Goal: Task Accomplishment & Management: Manage account settings

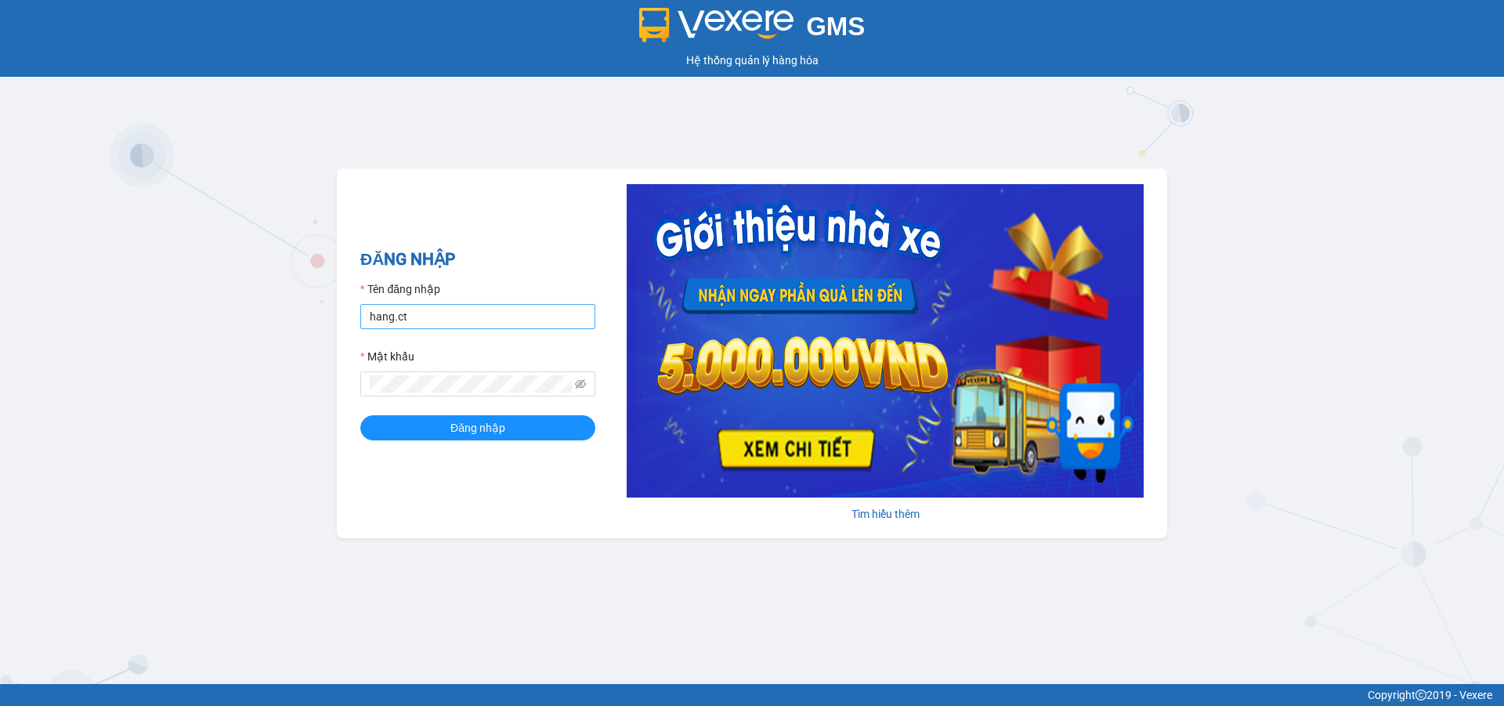
drag, startPoint x: 418, startPoint y: 332, endPoint x: 439, endPoint y: 314, distance: 27.2
click at [418, 333] on form "Tên đăng nhập hang.ct Mật khẩu Đăng nhập" at bounding box center [477, 360] width 235 height 160
drag, startPoint x: 439, startPoint y: 314, endPoint x: 450, endPoint y: 314, distance: 11.0
click at [439, 314] on input "hang.ct" at bounding box center [477, 316] width 235 height 25
type input "nguyenhoa.ct"
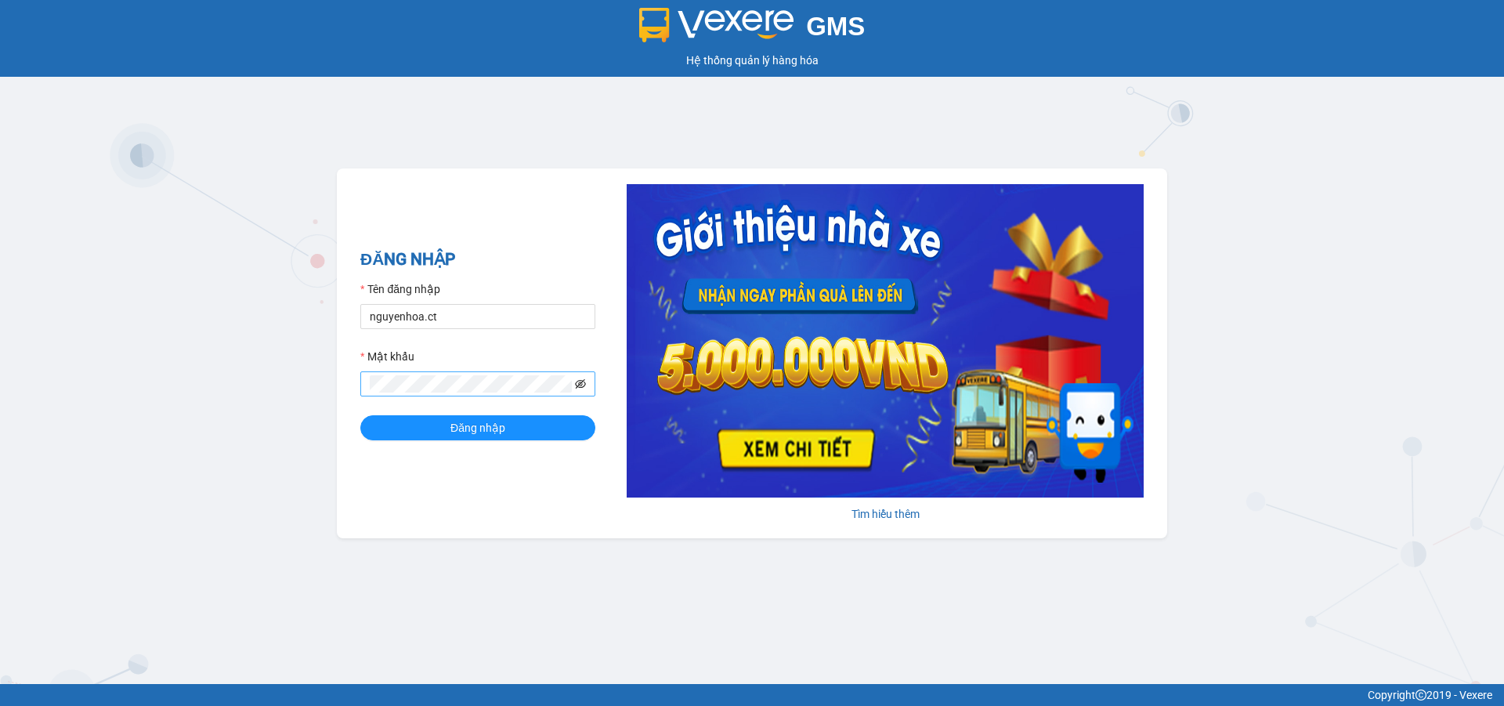
click at [577, 382] on icon "eye-invisible" at bounding box center [580, 383] width 11 height 9
click at [361, 385] on span at bounding box center [477, 383] width 235 height 25
click at [360, 415] on button "Đăng nhập" at bounding box center [477, 427] width 235 height 25
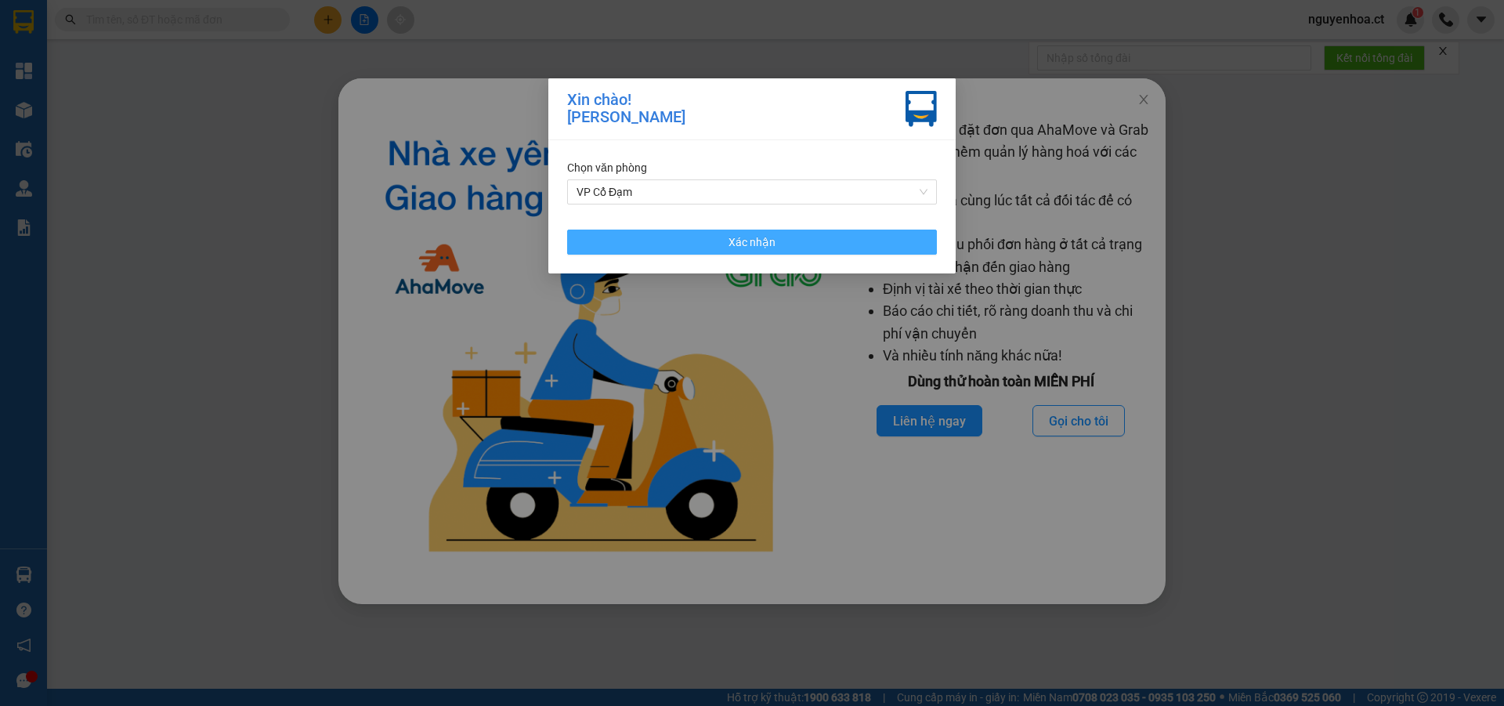
click at [814, 240] on button "Xác nhận" at bounding box center [752, 242] width 370 height 25
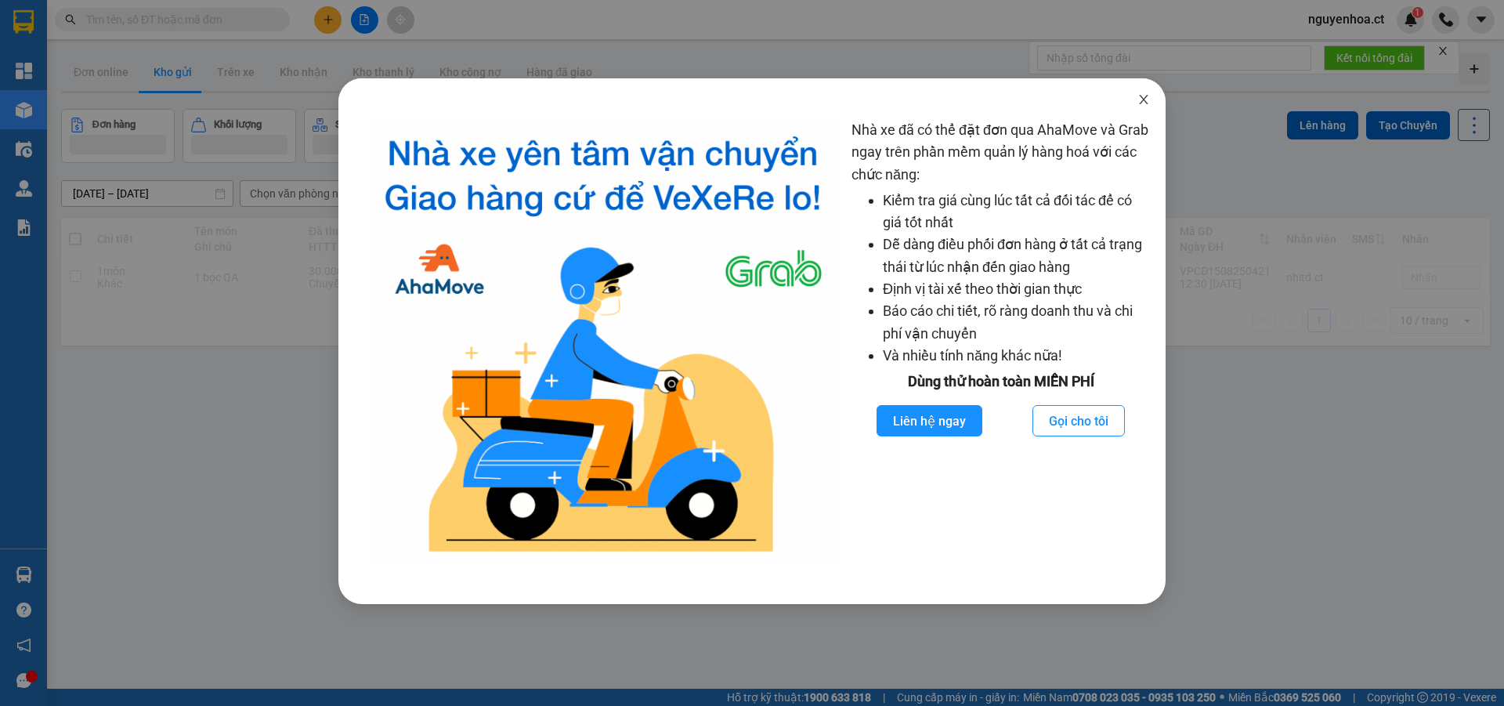
click at [1141, 100] on icon "close" at bounding box center [1144, 99] width 13 height 13
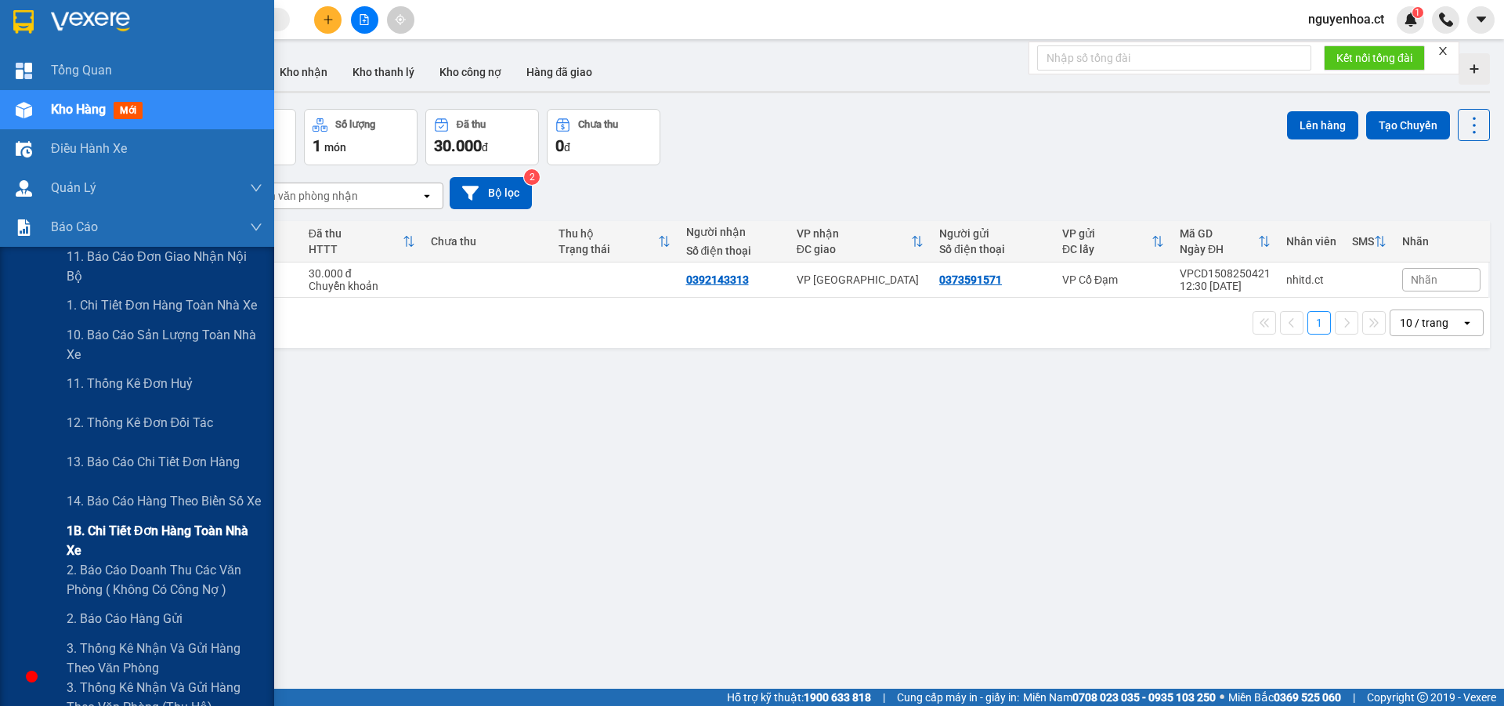
click at [127, 541] on span "1B. Chi tiết đơn hàng toàn nhà xe" at bounding box center [165, 540] width 196 height 39
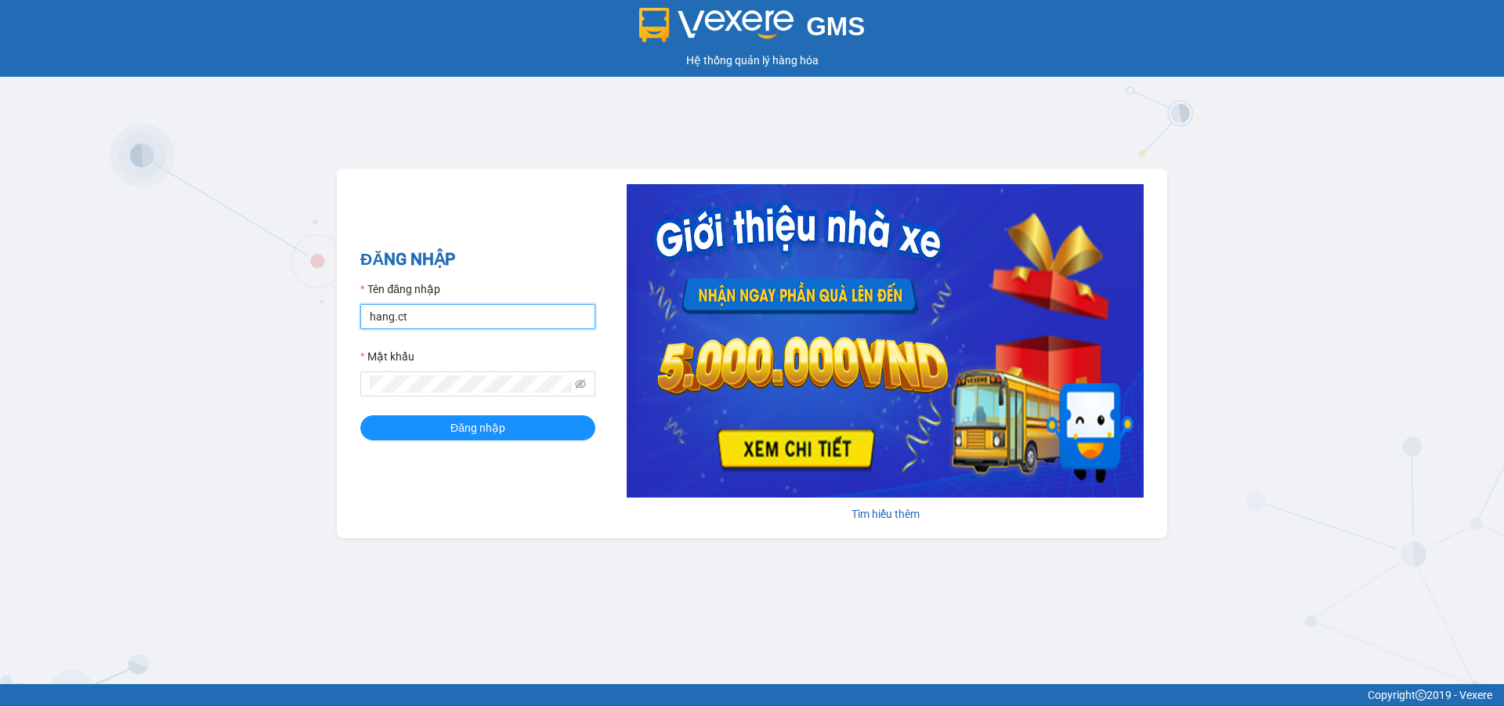
drag, startPoint x: 474, startPoint y: 309, endPoint x: 493, endPoint y: 323, distance: 23.0
click at [475, 309] on input "hang.ct" at bounding box center [477, 316] width 235 height 25
type input "nguyenhoa.ct"
drag, startPoint x: 579, startPoint y: 385, endPoint x: 522, endPoint y: 396, distance: 58.2
click at [579, 385] on icon "eye-invisible" at bounding box center [580, 383] width 11 height 9
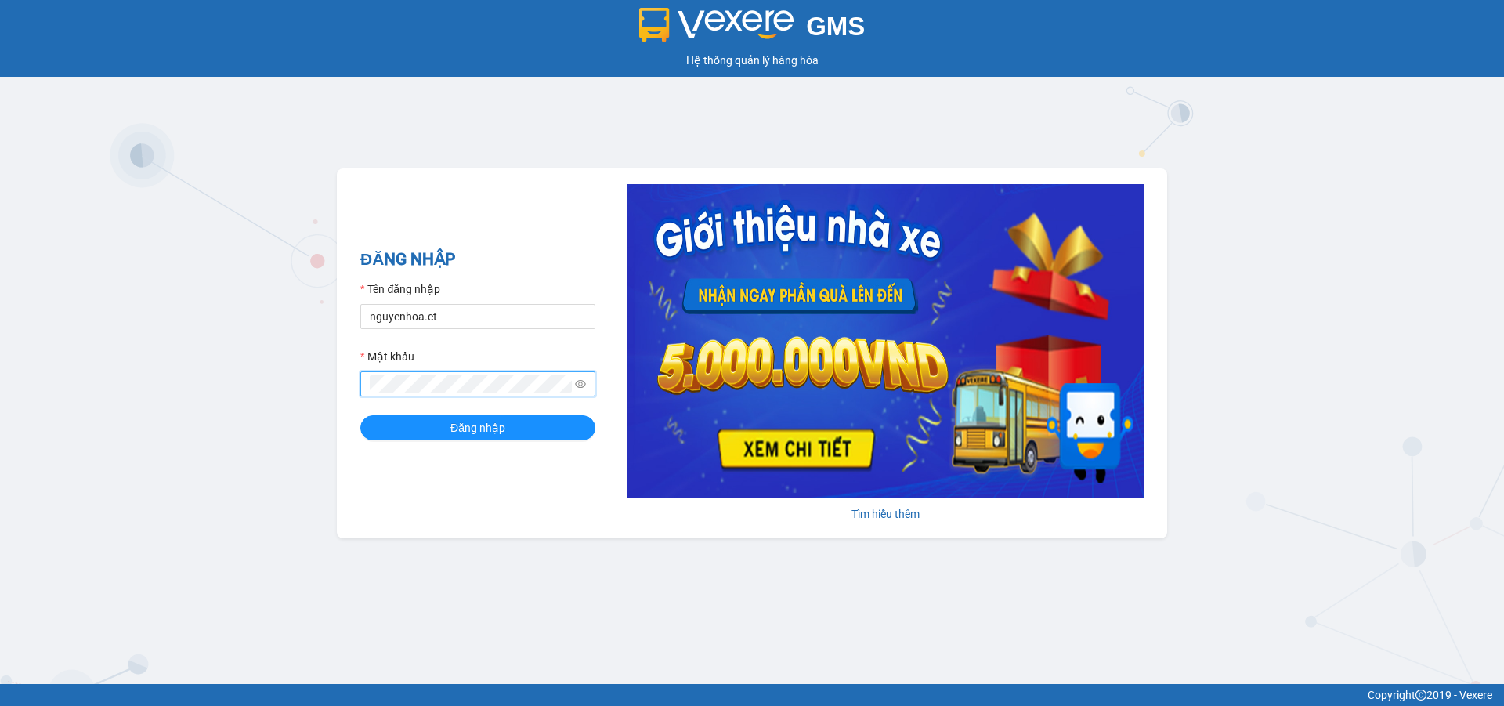
click at [352, 388] on div "ĐĂNG NHẬP Tên đăng nhập nguyenhoa.ct Mật khẩu Đăng nhập Tìm hiểu thêm" at bounding box center [752, 353] width 830 height 370
click at [360, 415] on button "Đăng nhập" at bounding box center [477, 427] width 235 height 25
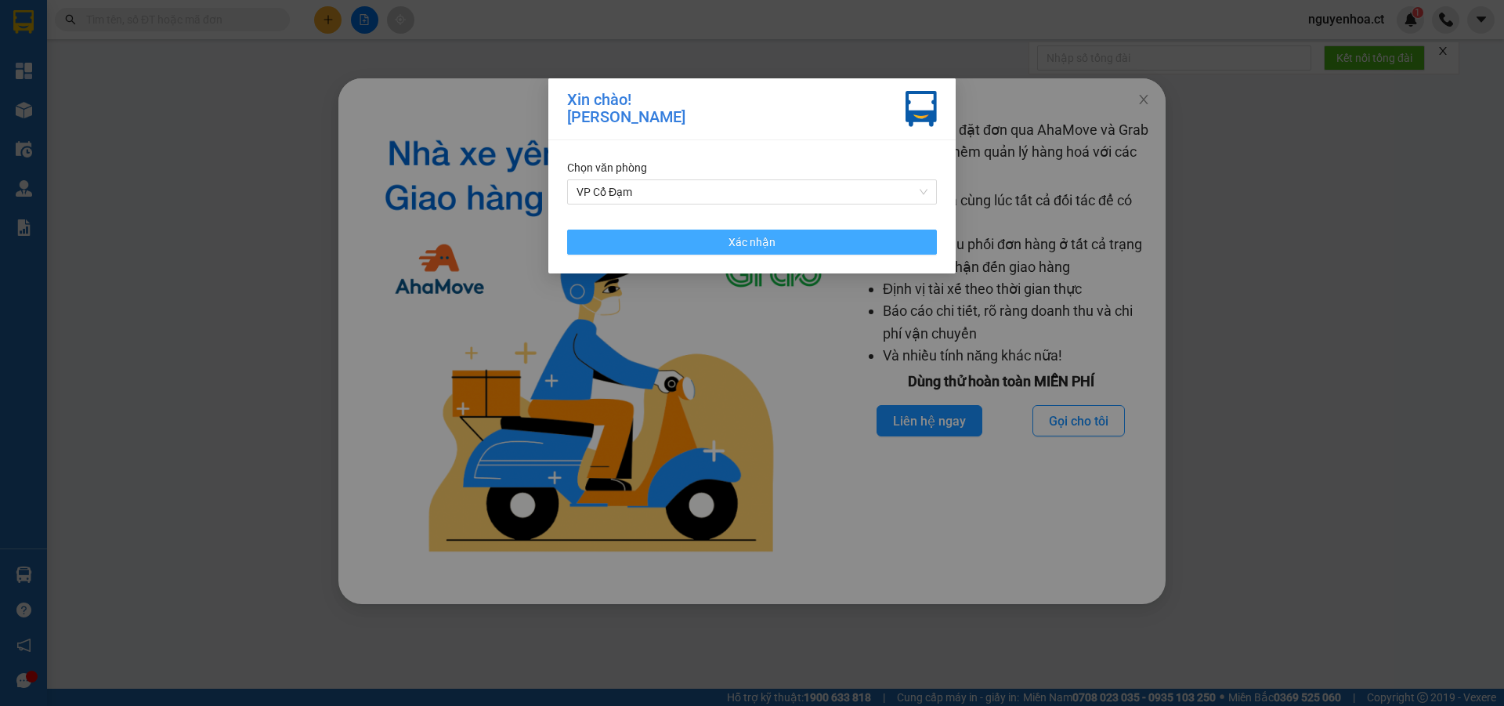
click at [838, 243] on button "Xác nhận" at bounding box center [752, 242] width 370 height 25
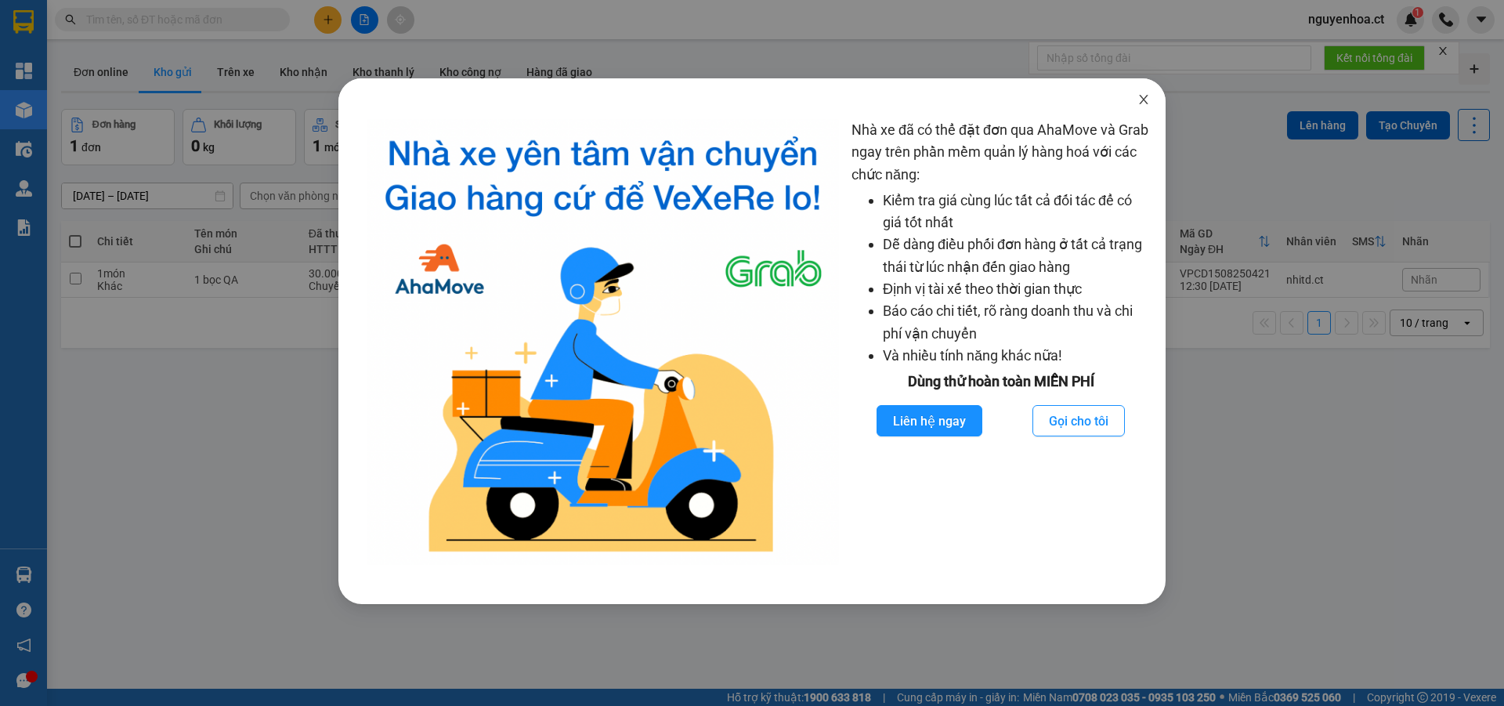
click at [1141, 96] on icon "close" at bounding box center [1144, 99] width 13 height 13
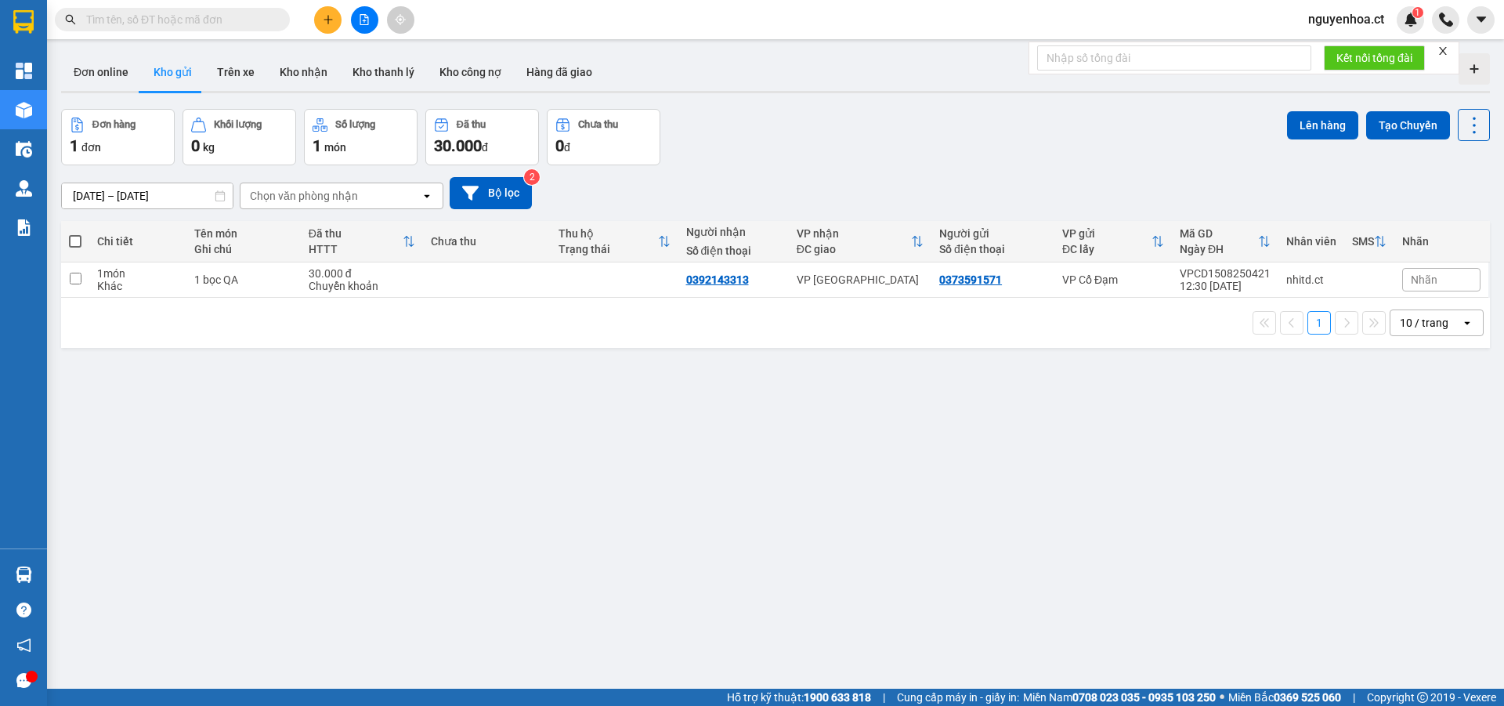
click at [253, 17] on input "text" at bounding box center [178, 19] width 185 height 17
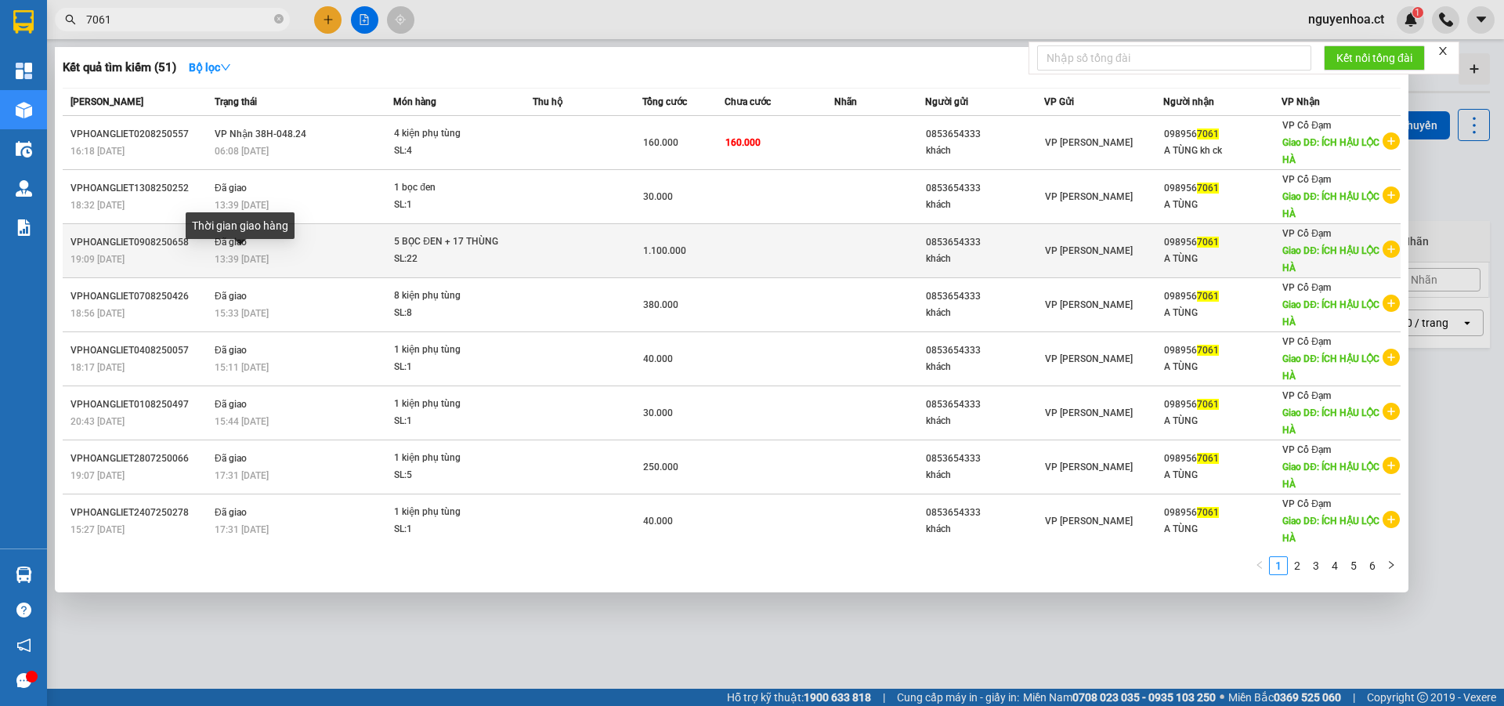
type input "7061"
click at [244, 255] on span "13:39 [DATE]" at bounding box center [242, 259] width 54 height 11
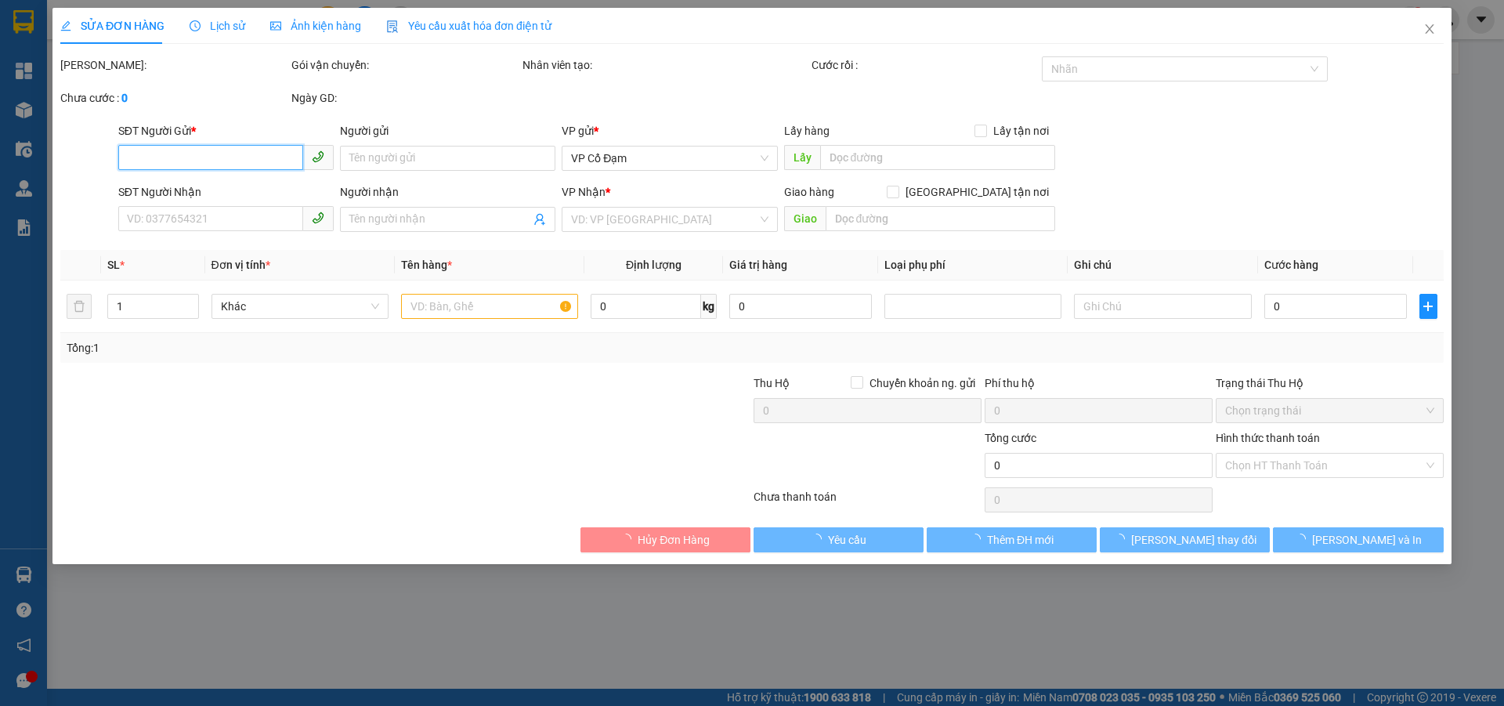
type input "0853654333"
type input "khách"
type input "0989567061"
type input "A TÙNG"
type input "ÍCH HẬU LỘC HÀ"
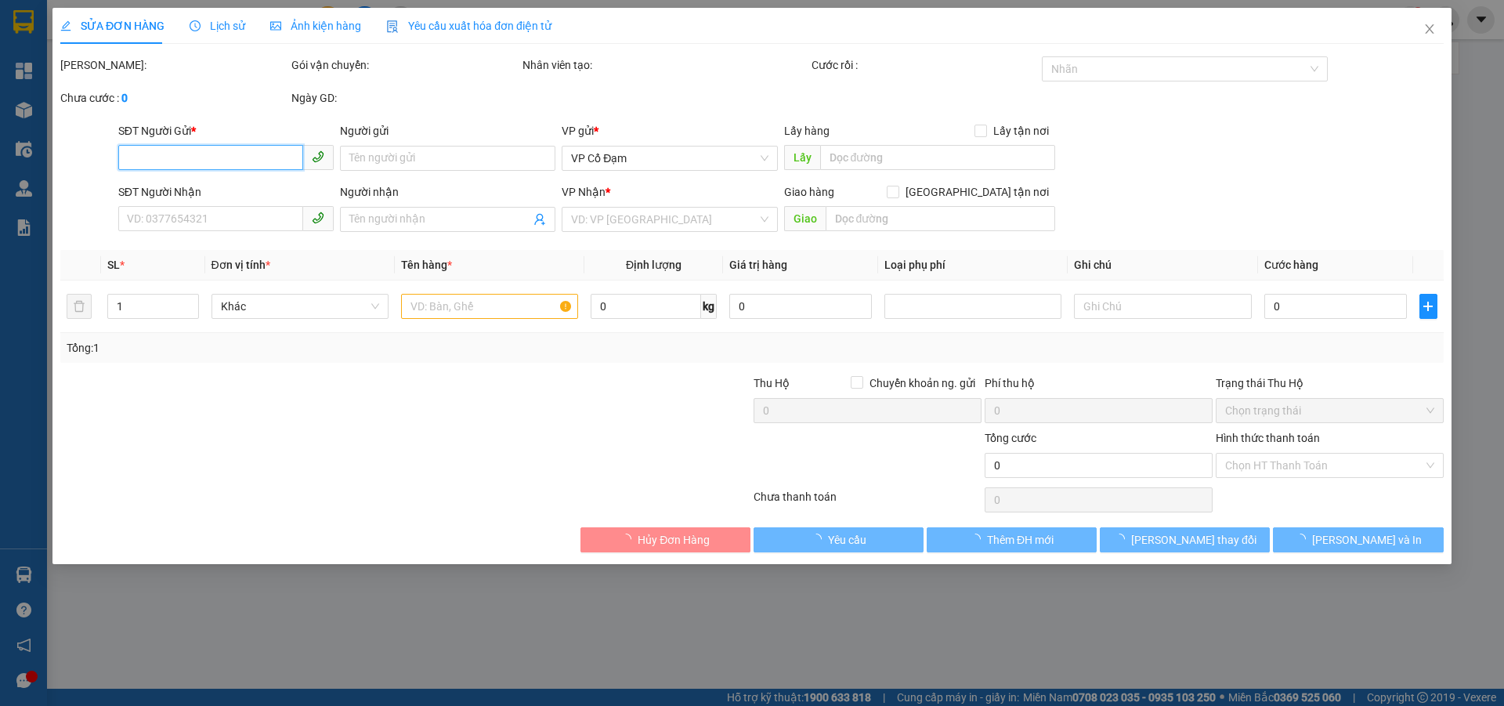
type input "1.100.000"
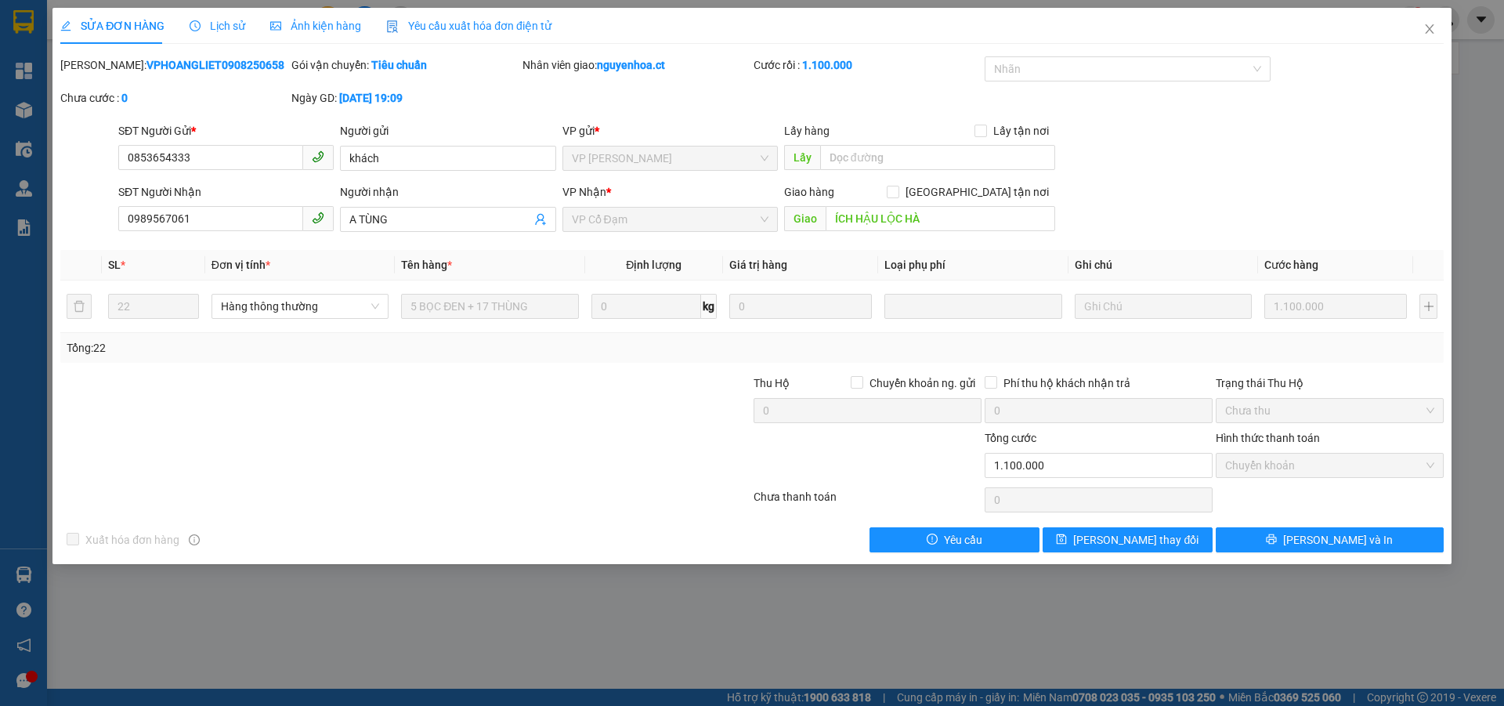
click at [222, 20] on span "Lịch sử" at bounding box center [218, 26] width 56 height 13
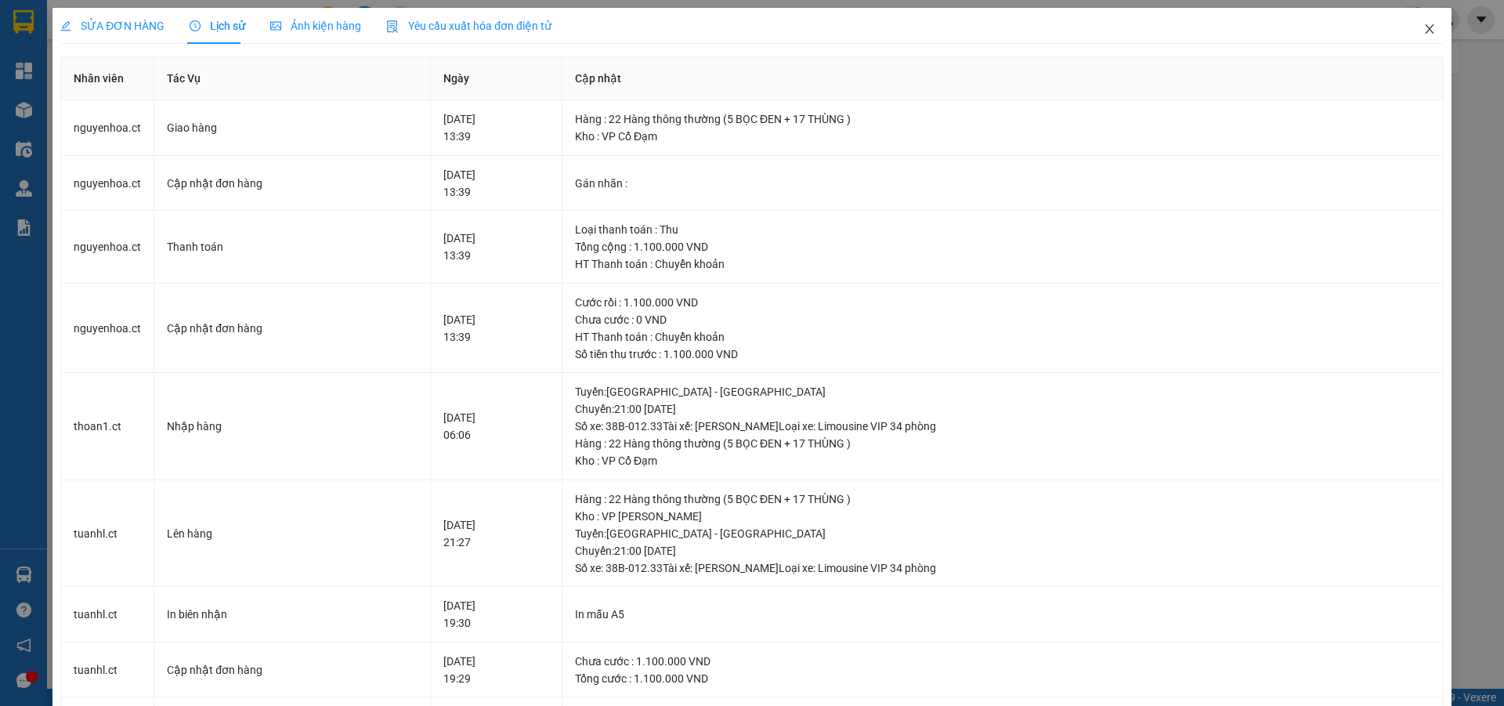
click at [1425, 29] on icon "close" at bounding box center [1429, 28] width 9 height 9
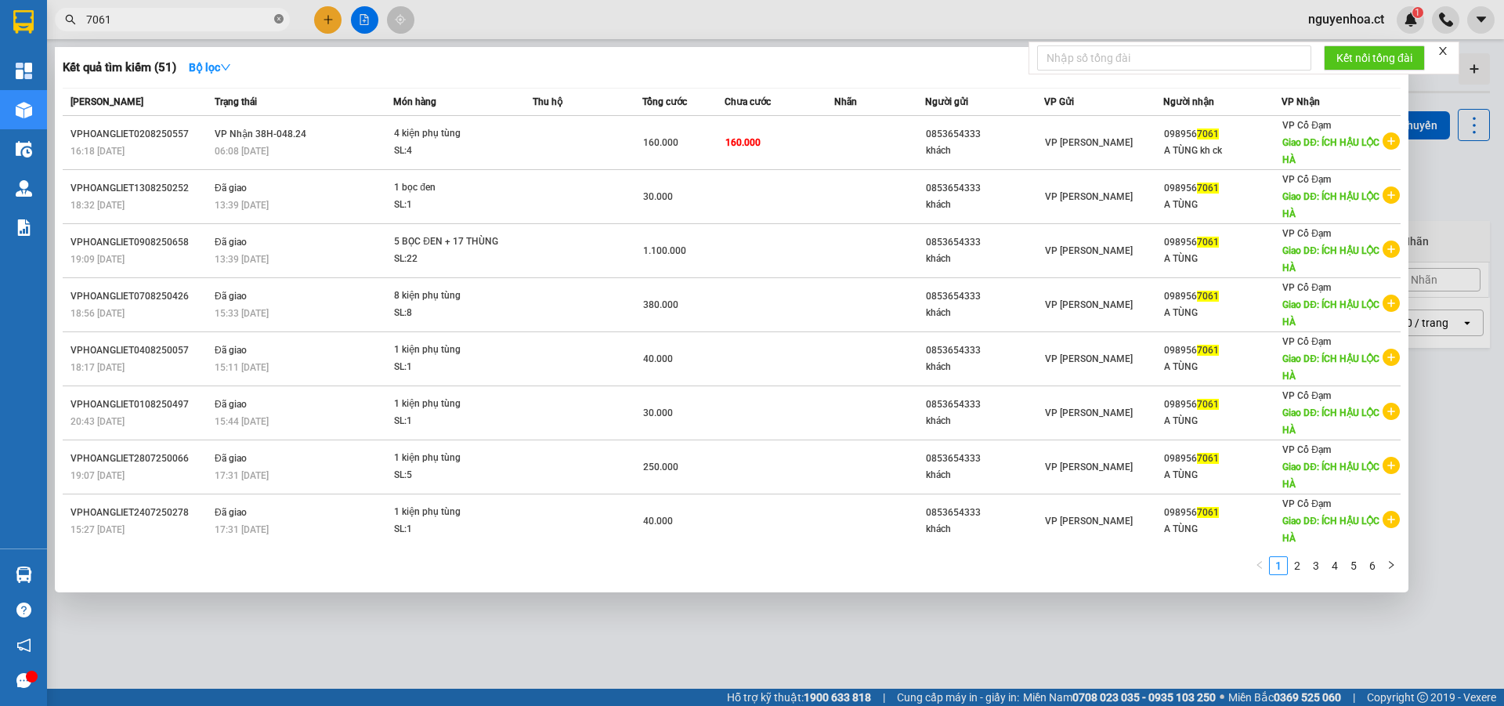
click at [280, 19] on icon "close-circle" at bounding box center [278, 18] width 9 height 9
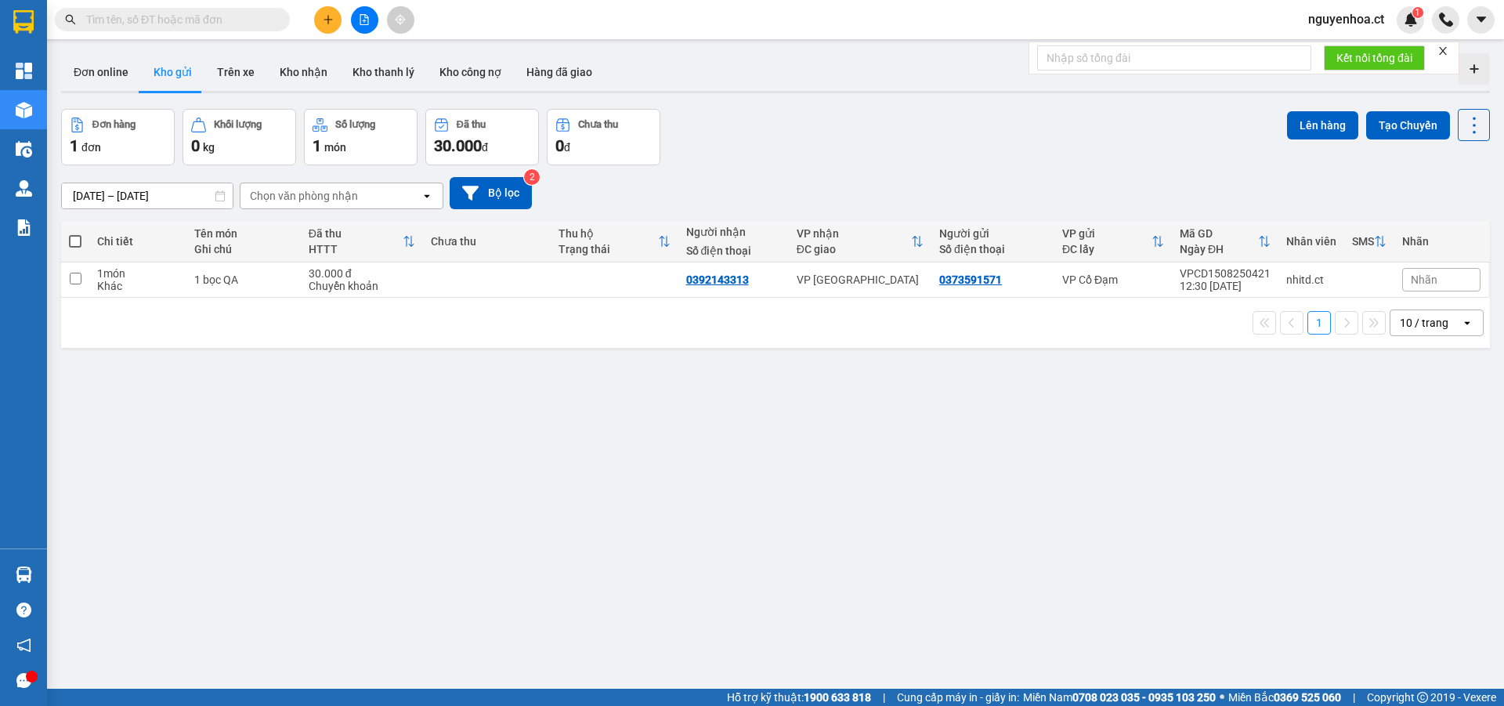
click at [266, 409] on div "ver 1.8.138 Đơn online Kho gửi Trên xe Kho nhận Kho thanh lý Kho công nợ Hàng đ…" at bounding box center [776, 400] width 1442 height 706
click at [234, 20] on input "text" at bounding box center [178, 19] width 185 height 17
click at [233, 14] on input "text" at bounding box center [178, 19] width 185 height 17
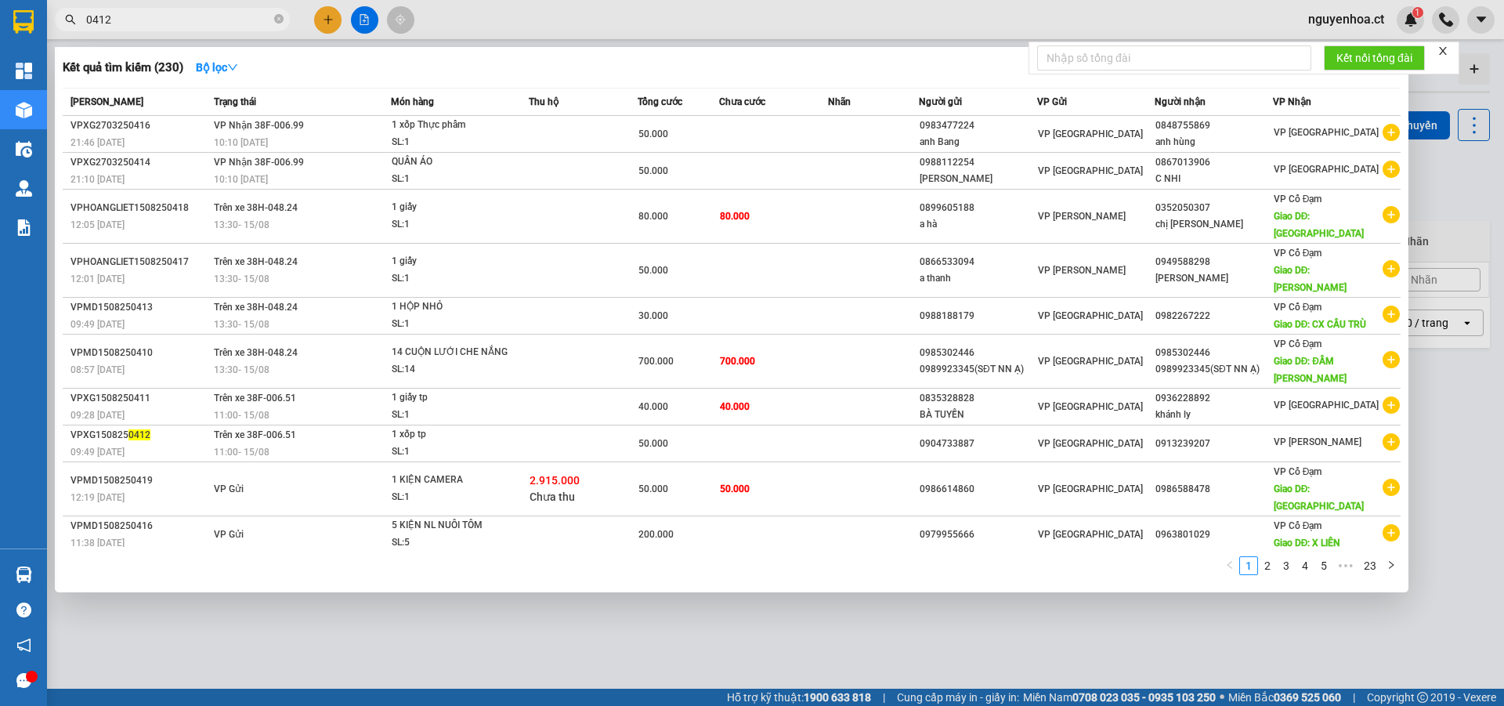
type input "04129"
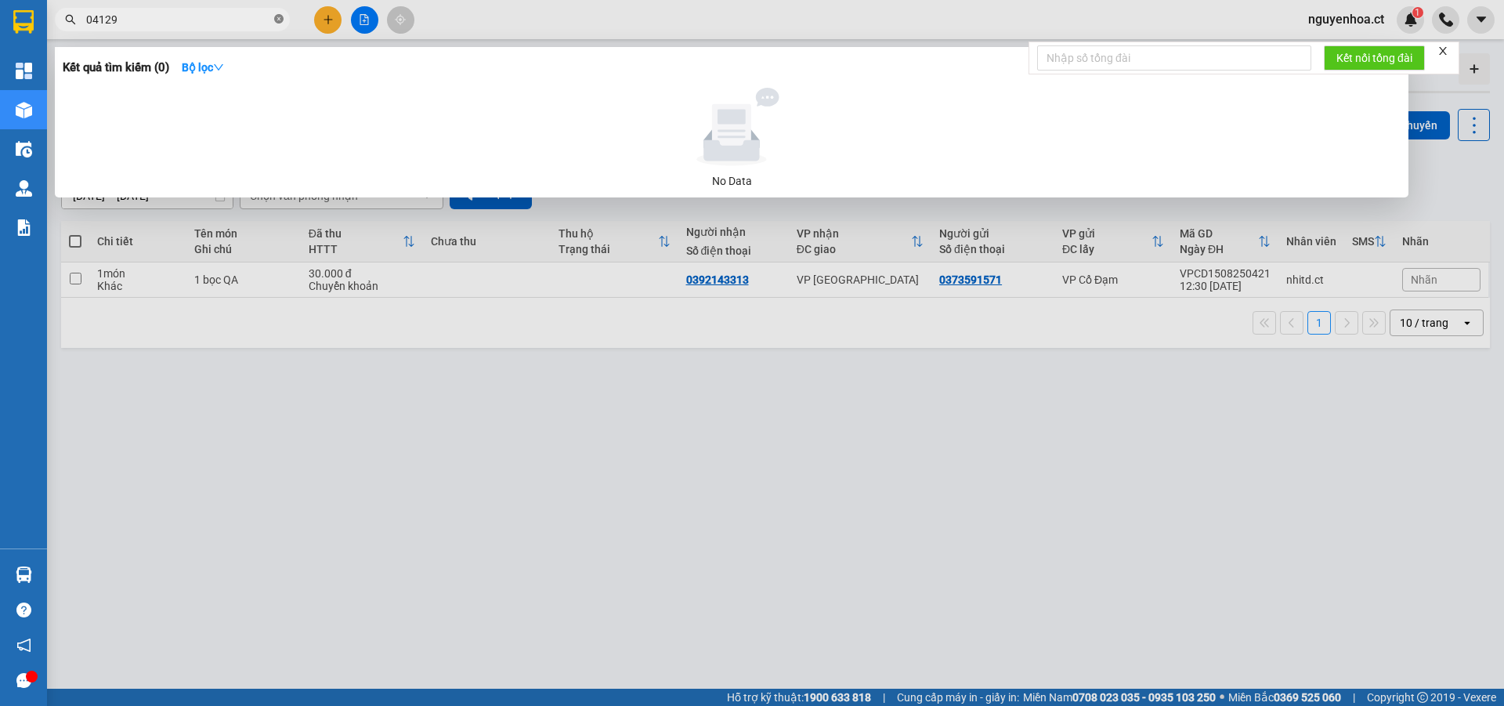
click at [282, 20] on icon "close-circle" at bounding box center [278, 18] width 9 height 9
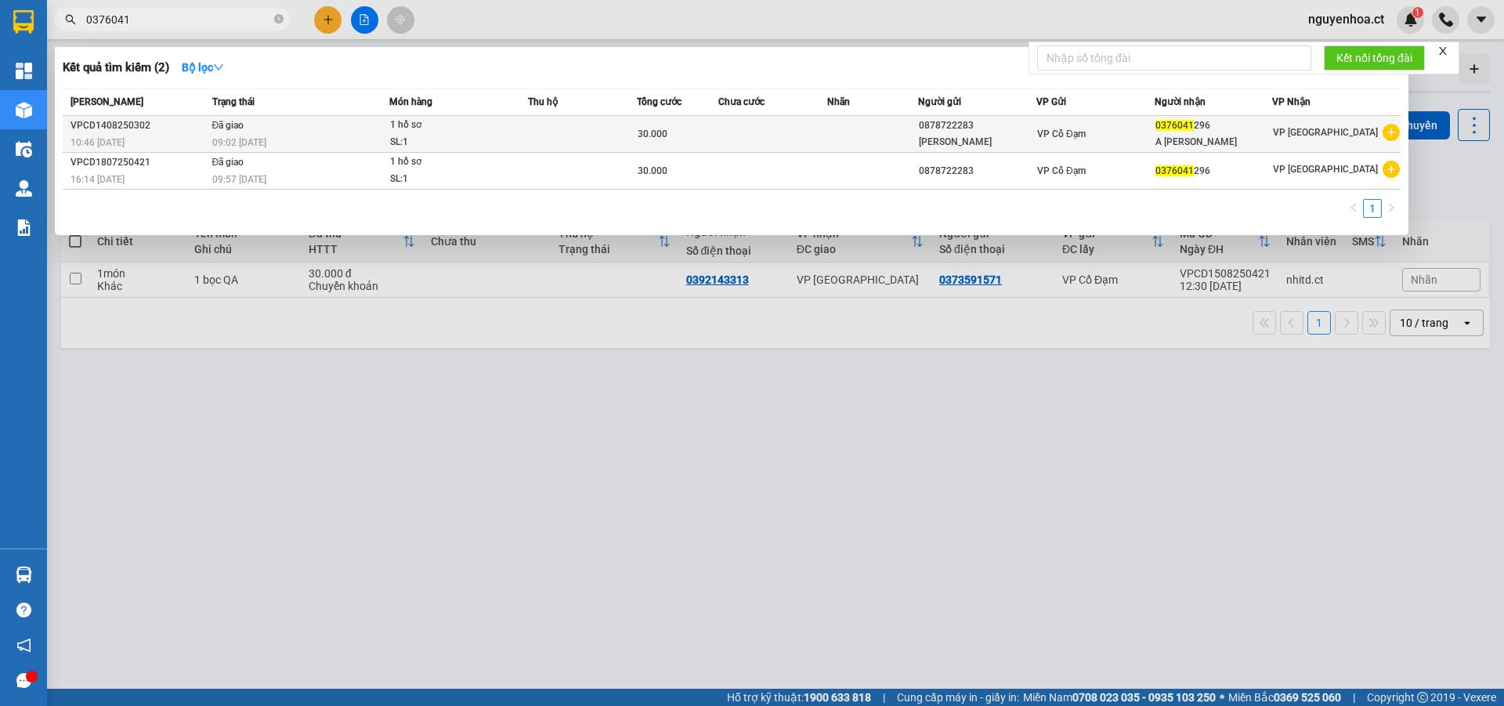
type input "0376041"
click at [248, 128] on td "Đã giao 09:02 [DATE]" at bounding box center [299, 134] width 182 height 37
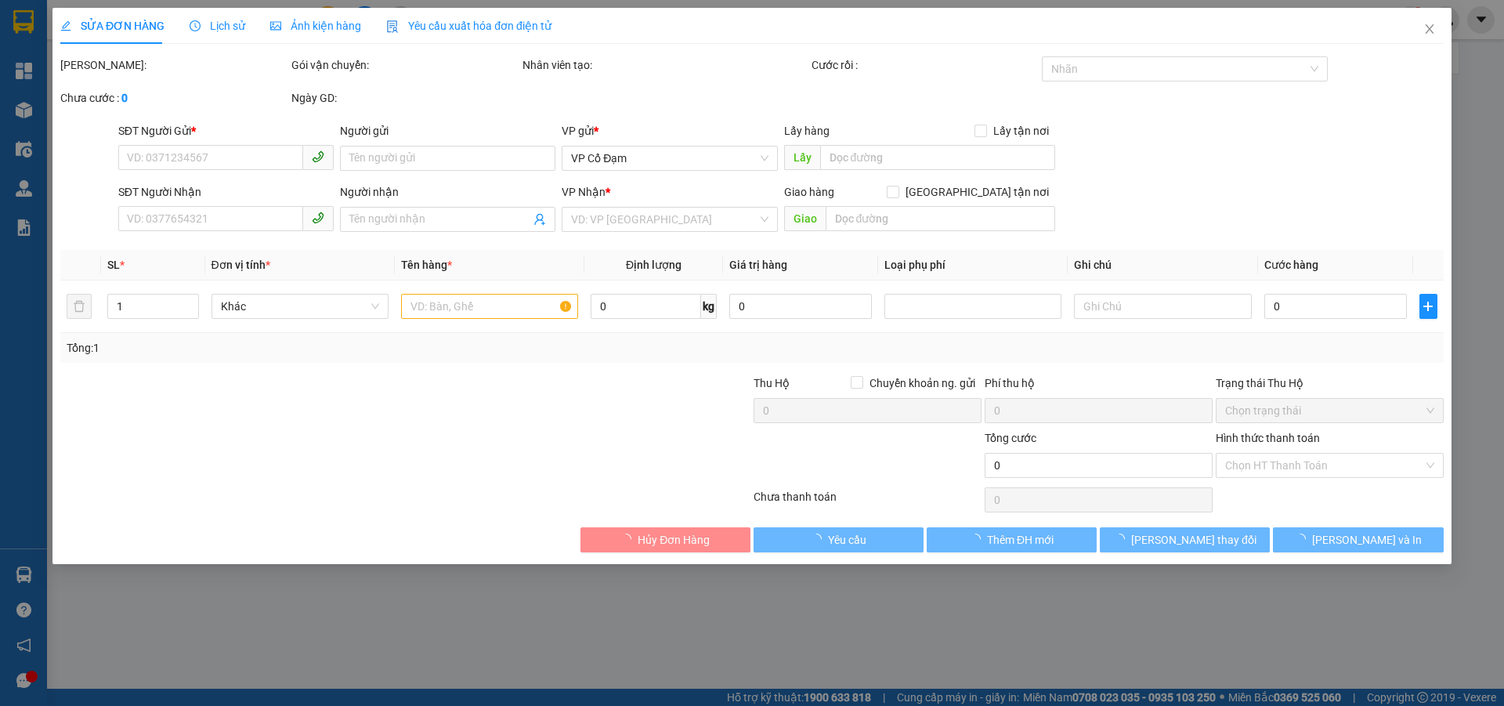
type input "0878722283"
type input "[PERSON_NAME]"
type input "0376041296"
type input "A [PERSON_NAME]"
type input "30.000"
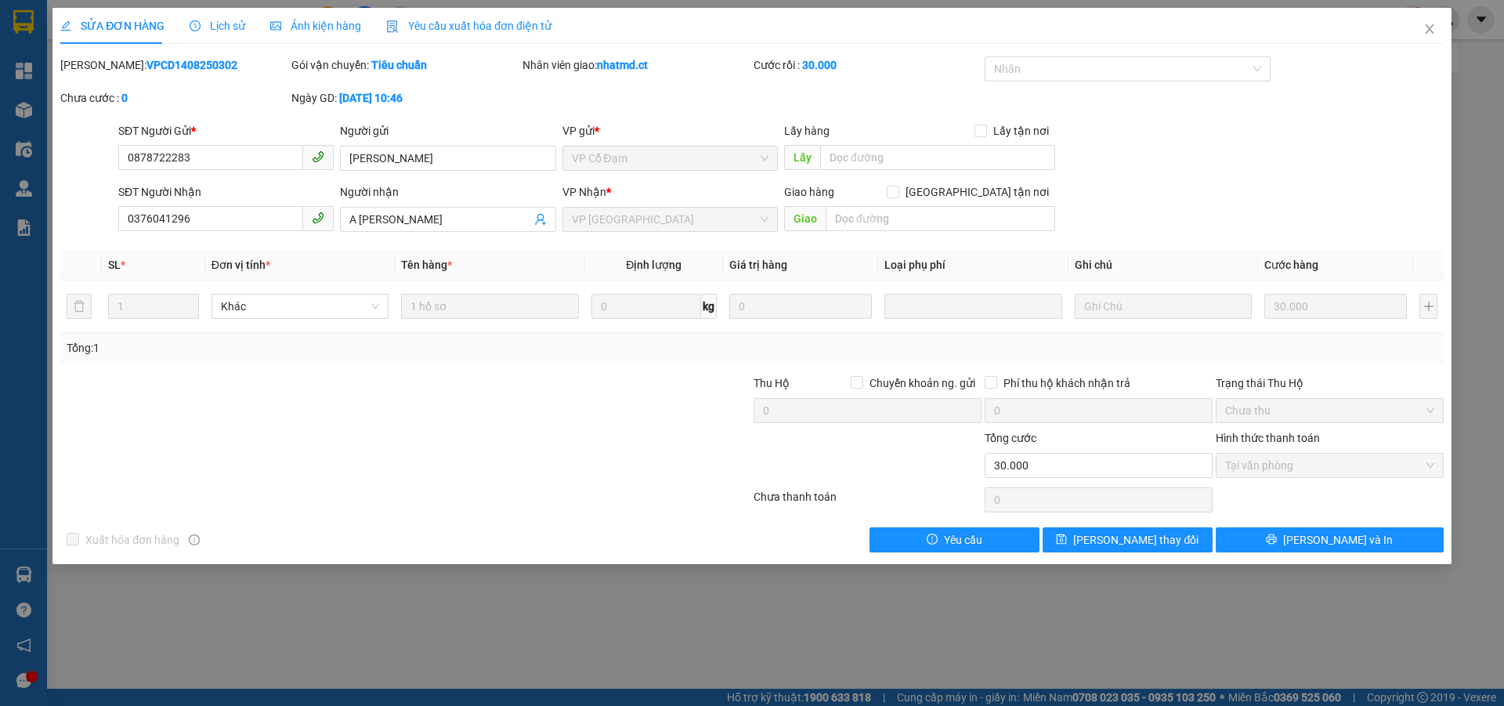
click at [224, 27] on span "Lịch sử" at bounding box center [218, 26] width 56 height 13
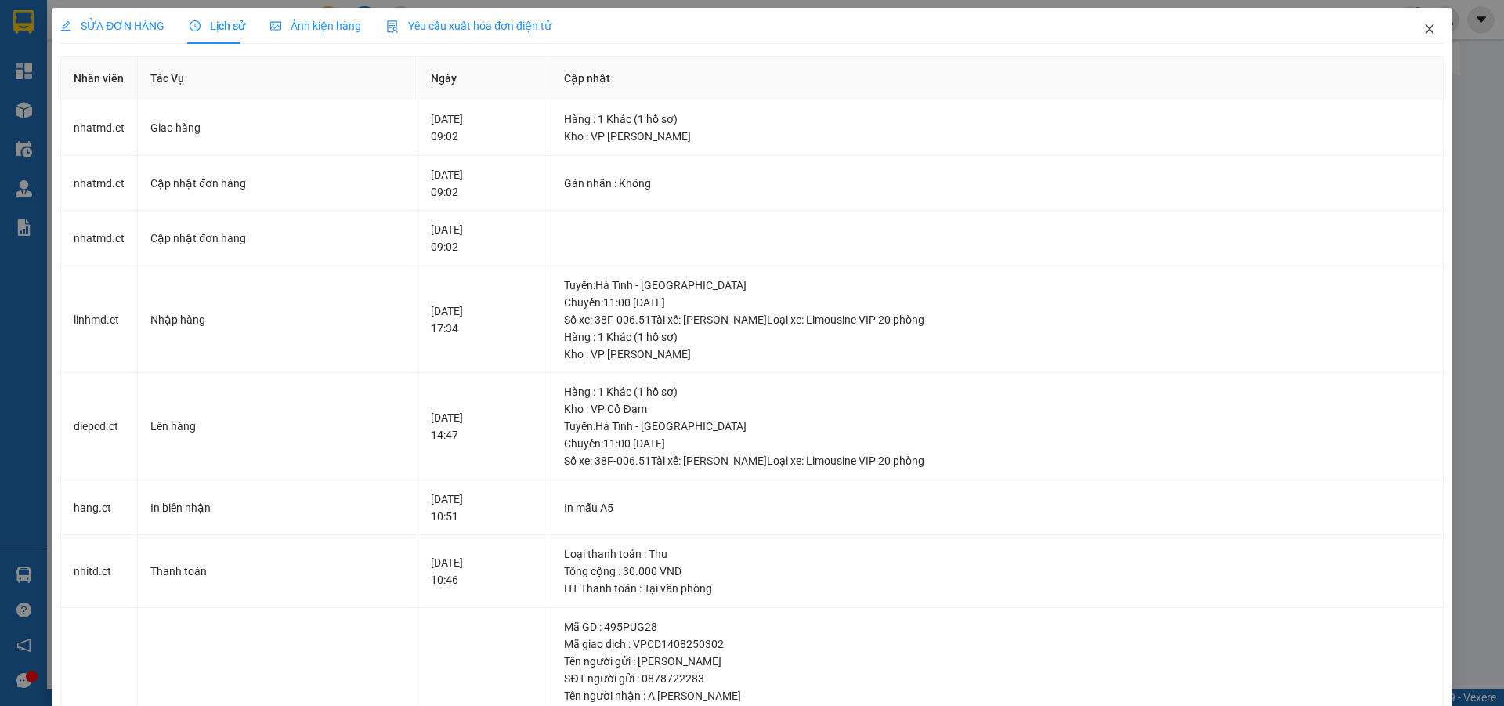
click at [1424, 26] on icon "close" at bounding box center [1430, 29] width 13 height 13
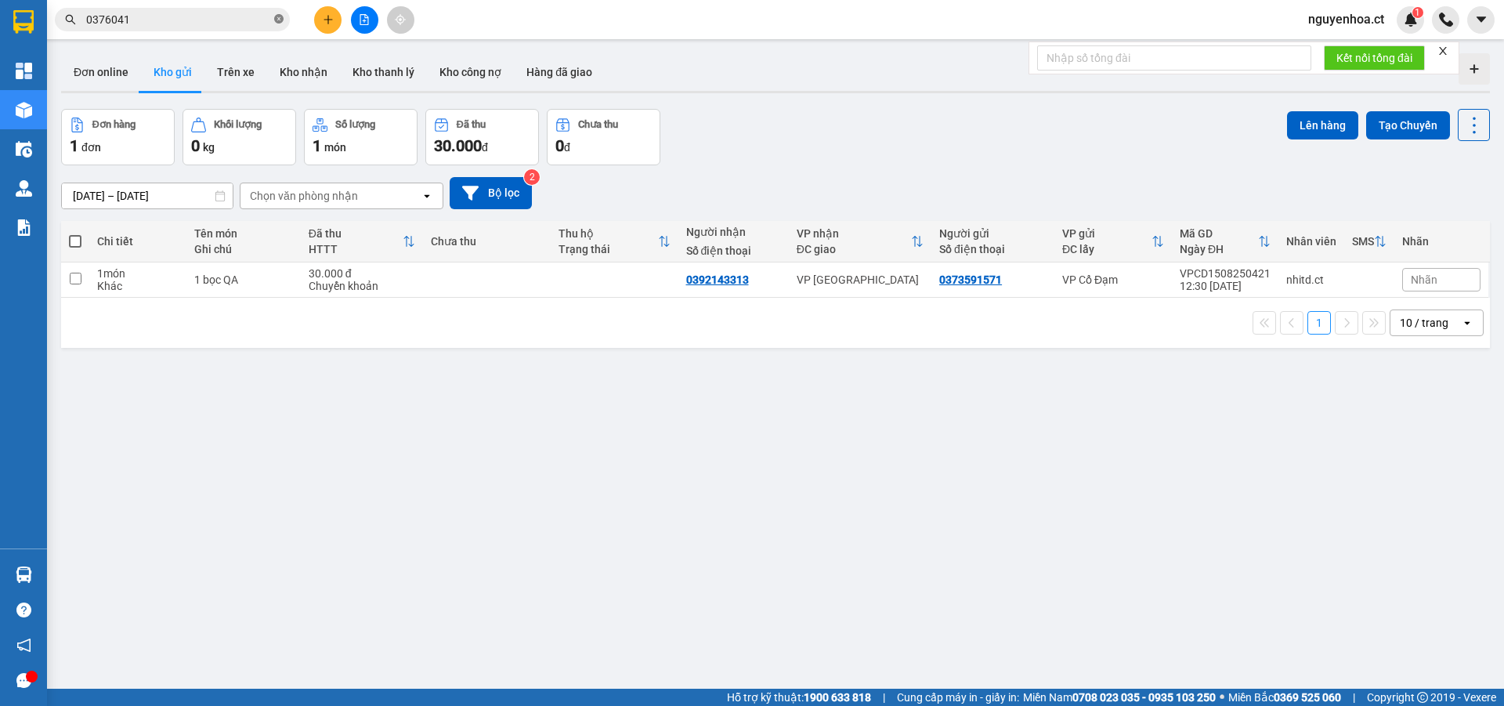
click at [282, 20] on icon "close-circle" at bounding box center [278, 18] width 9 height 9
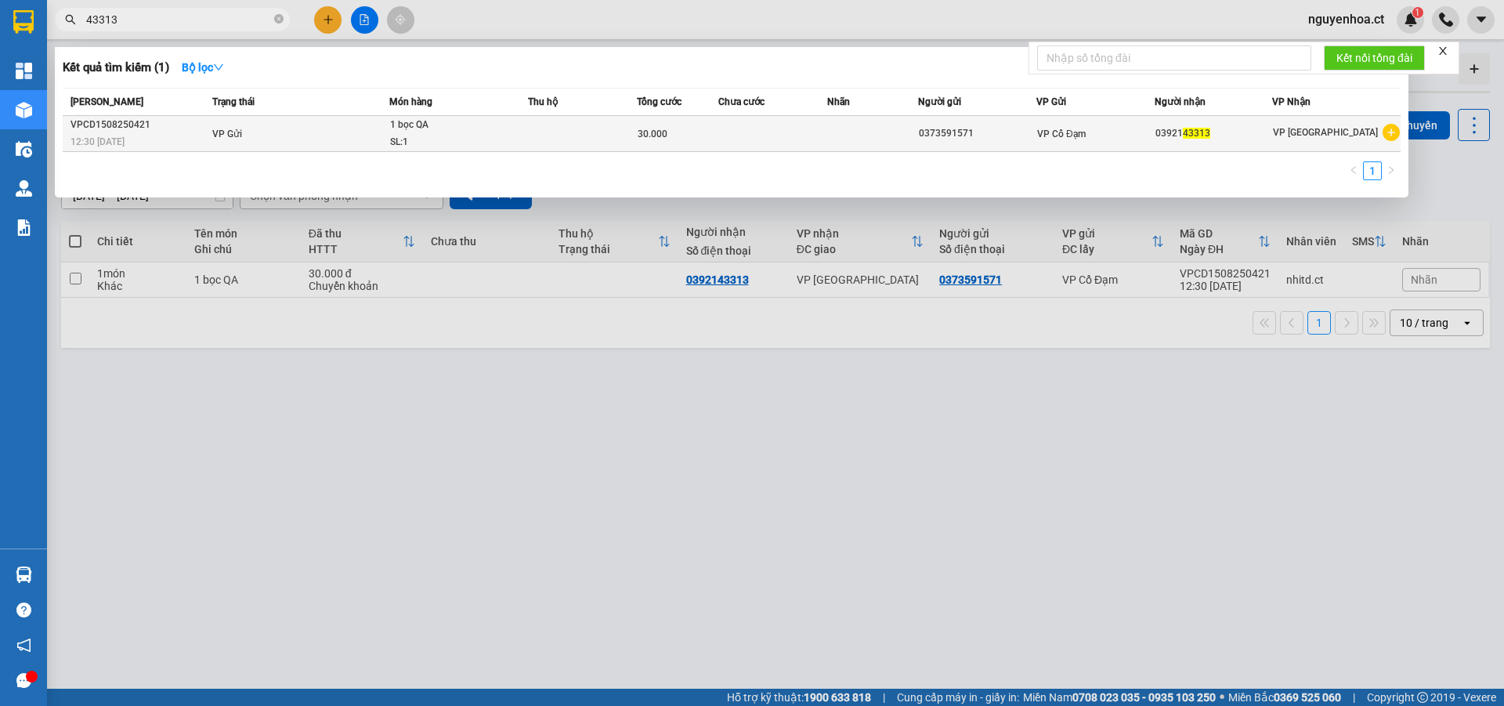
type input "43313"
click at [259, 132] on td "VP Gửi" at bounding box center [299, 134] width 182 height 36
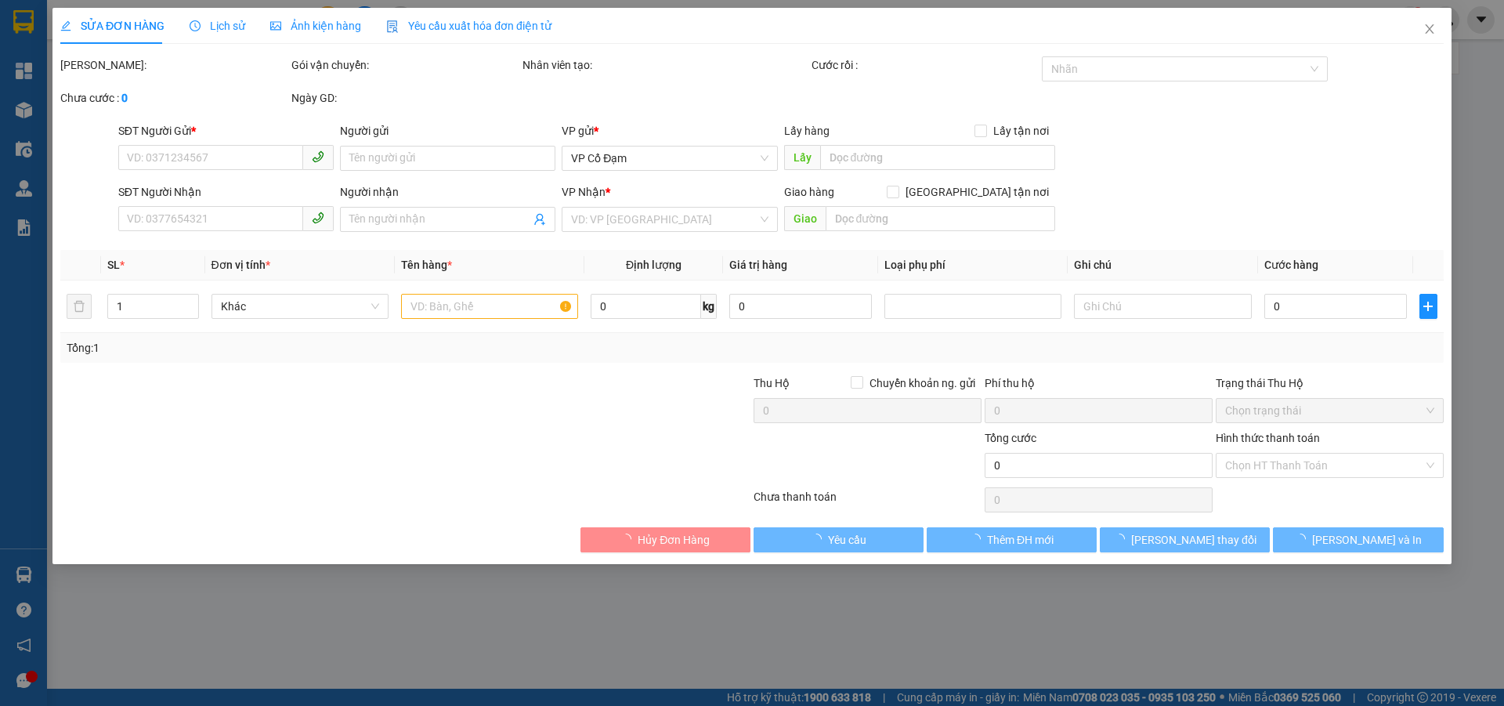
type input "0373591571"
type input "0392143313"
type input "30.000"
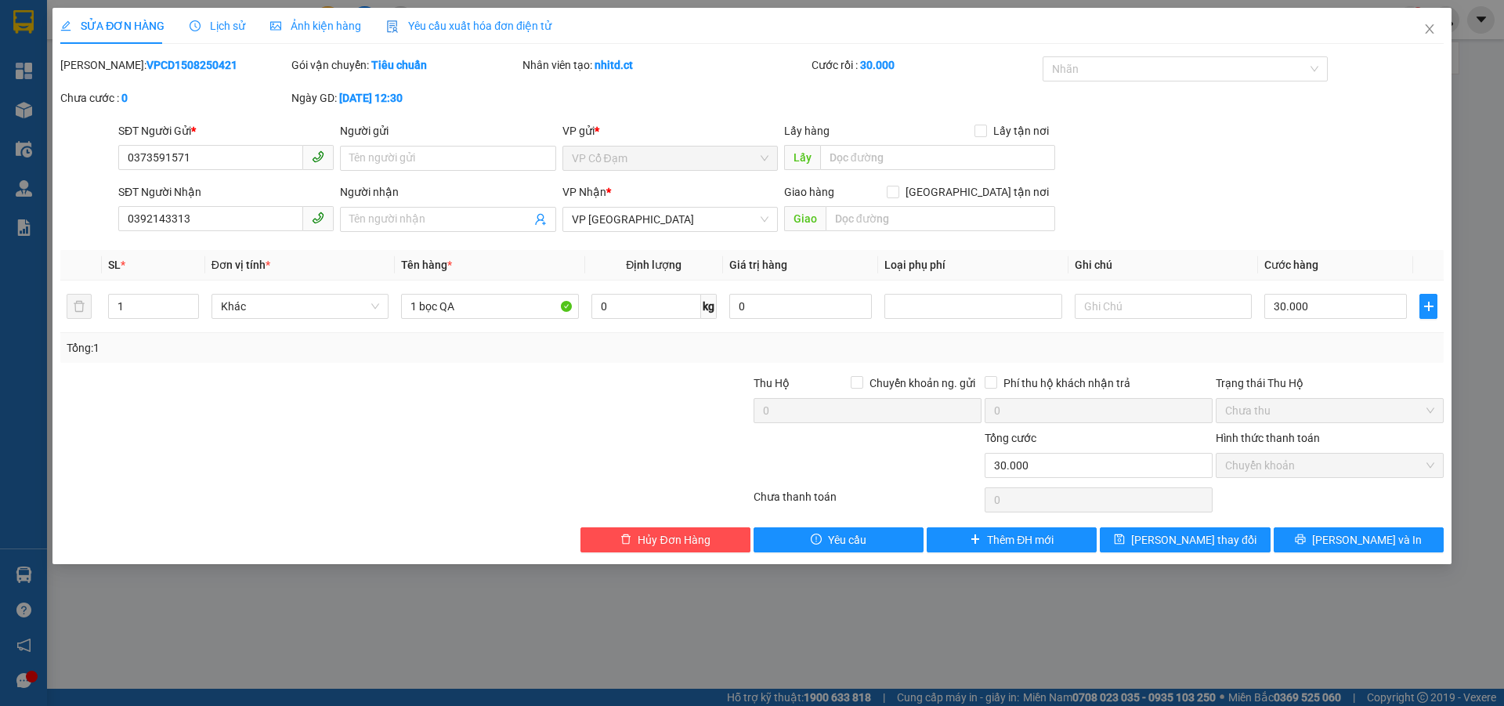
click at [221, 21] on span "Lịch sử" at bounding box center [218, 26] width 56 height 13
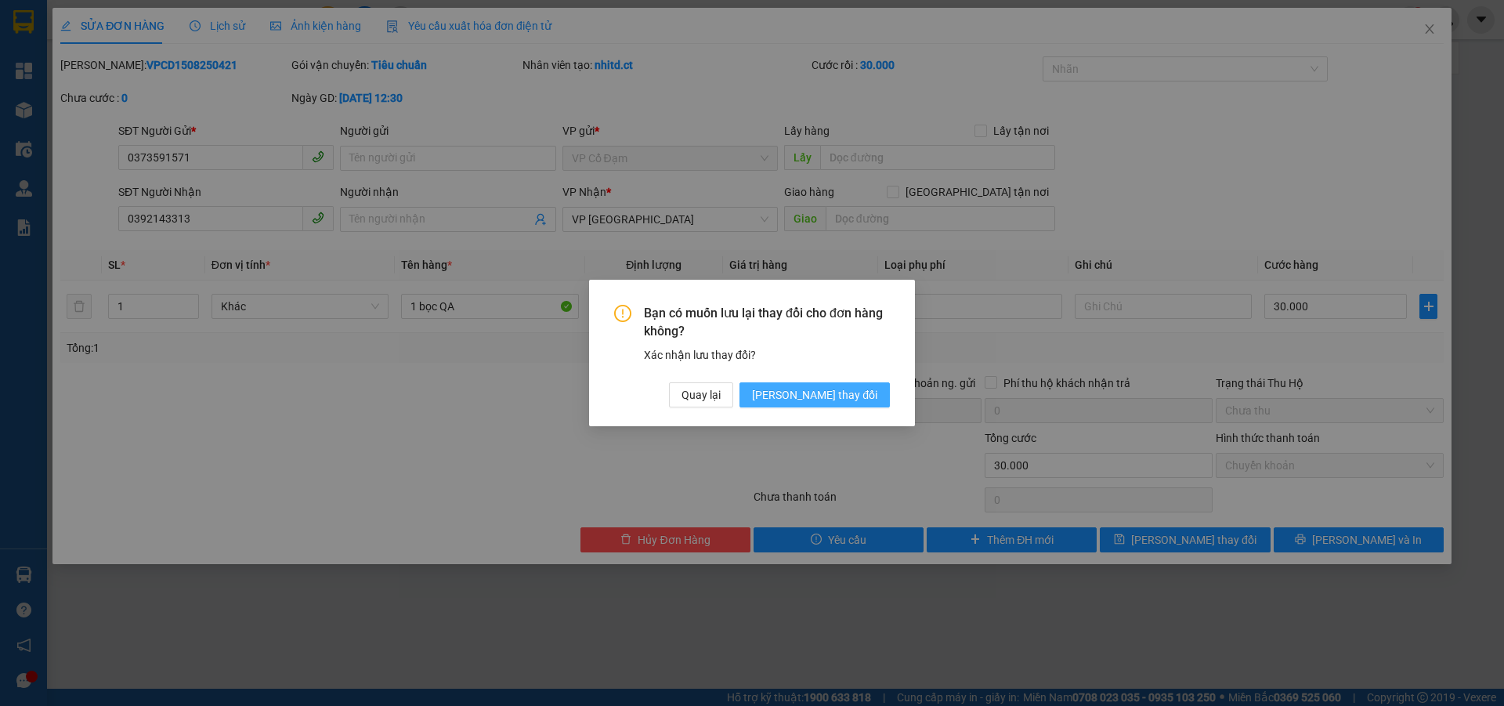
click at [864, 395] on span "[PERSON_NAME] thay đổi" at bounding box center [814, 394] width 125 height 17
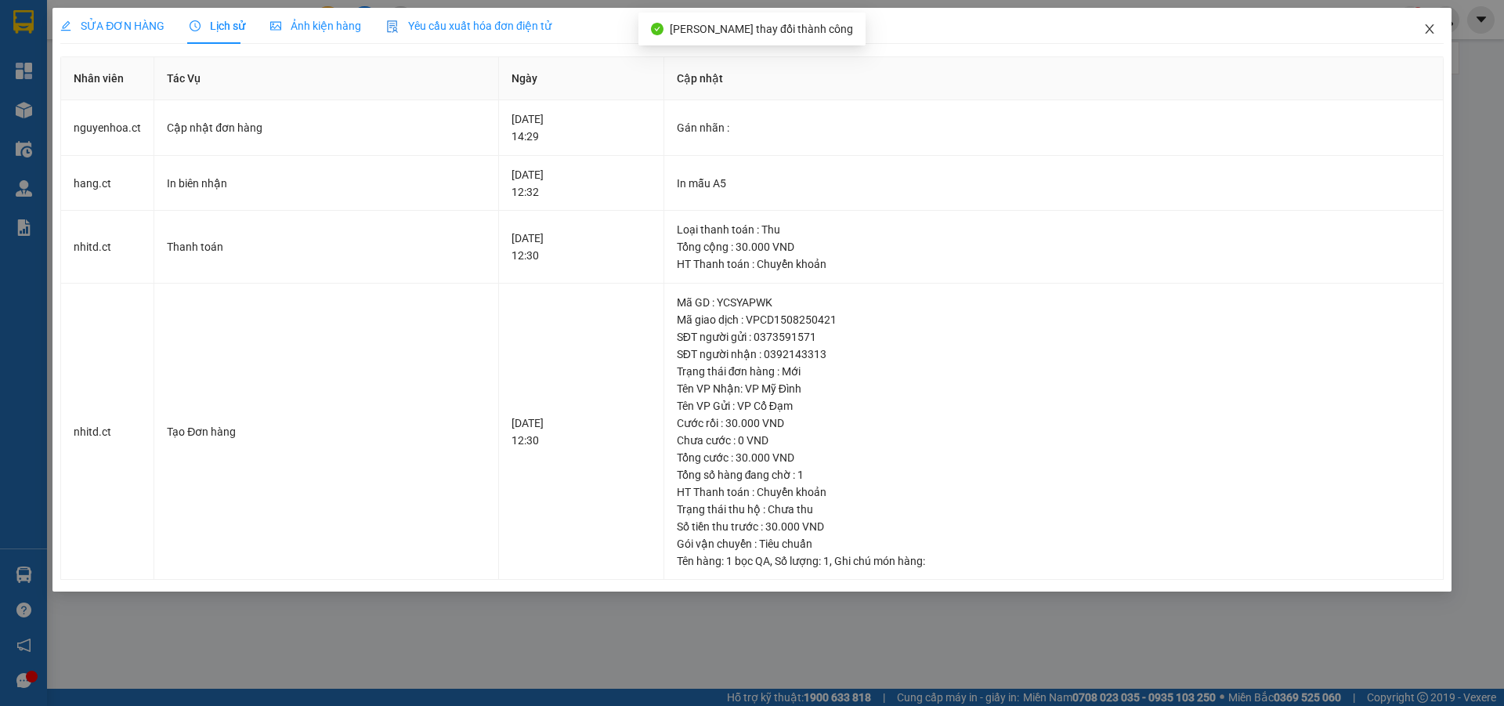
click at [1430, 23] on span "Close" at bounding box center [1430, 30] width 44 height 44
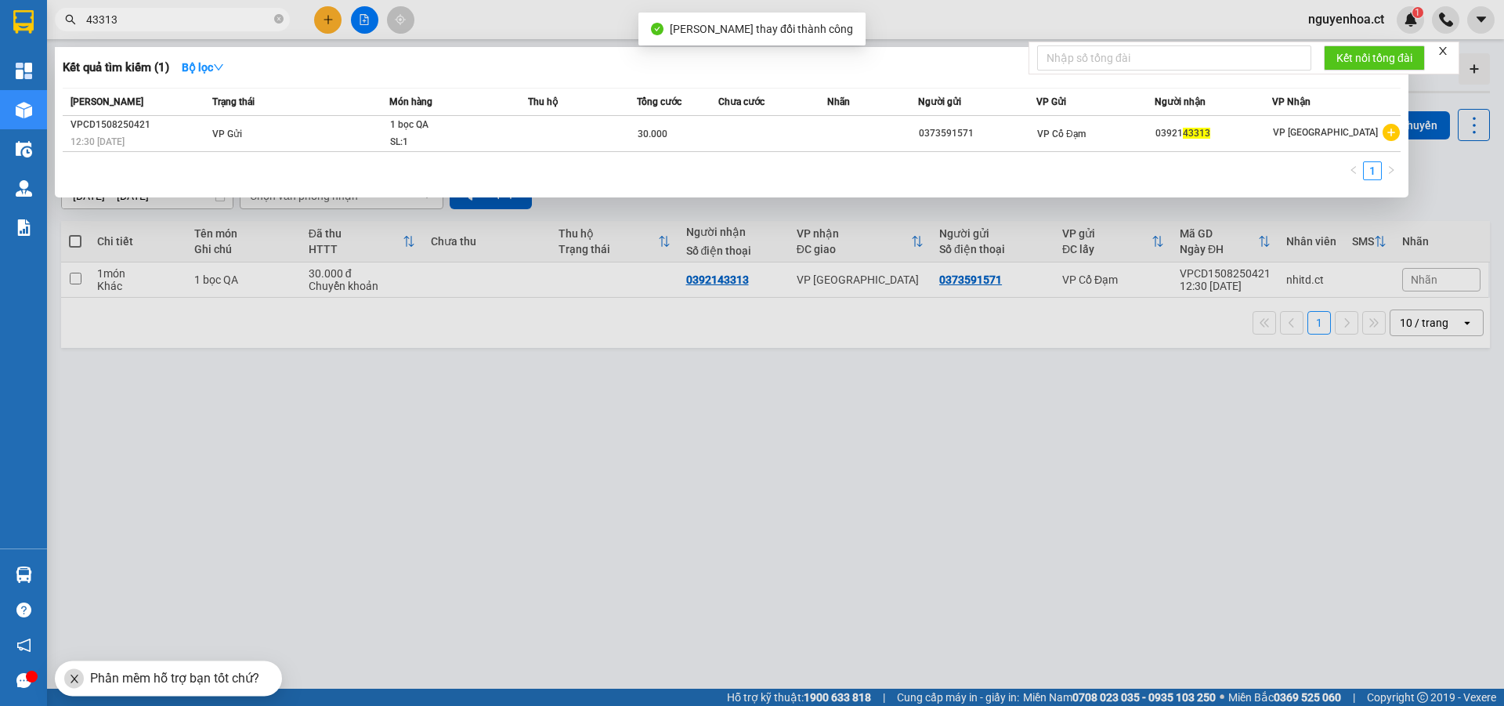
click at [206, 19] on input "43313" at bounding box center [178, 19] width 185 height 17
click at [277, 17] on icon "close-circle" at bounding box center [278, 18] width 9 height 9
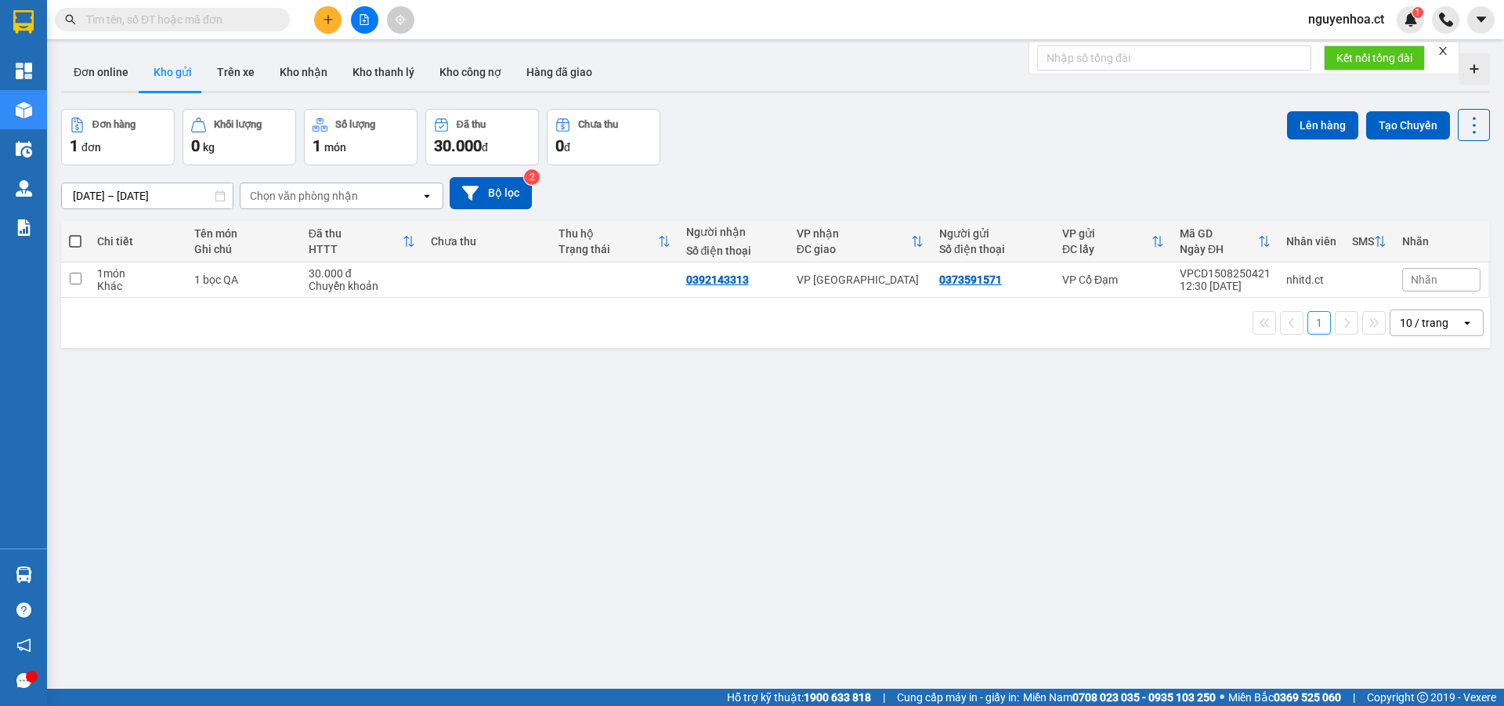
click at [255, 22] on input "text" at bounding box center [178, 19] width 185 height 17
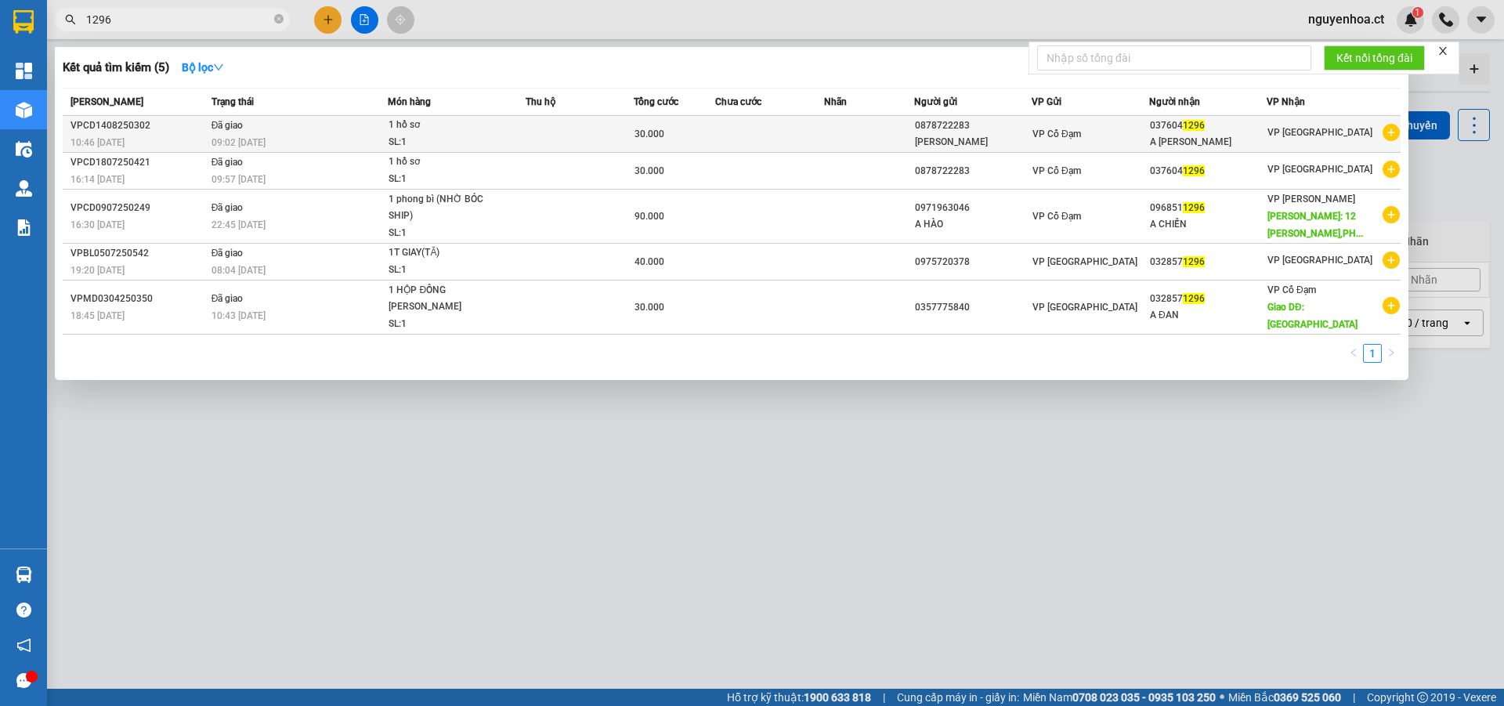
type input "1296"
click at [272, 138] on div "09:02 [DATE]" at bounding box center [300, 142] width 176 height 17
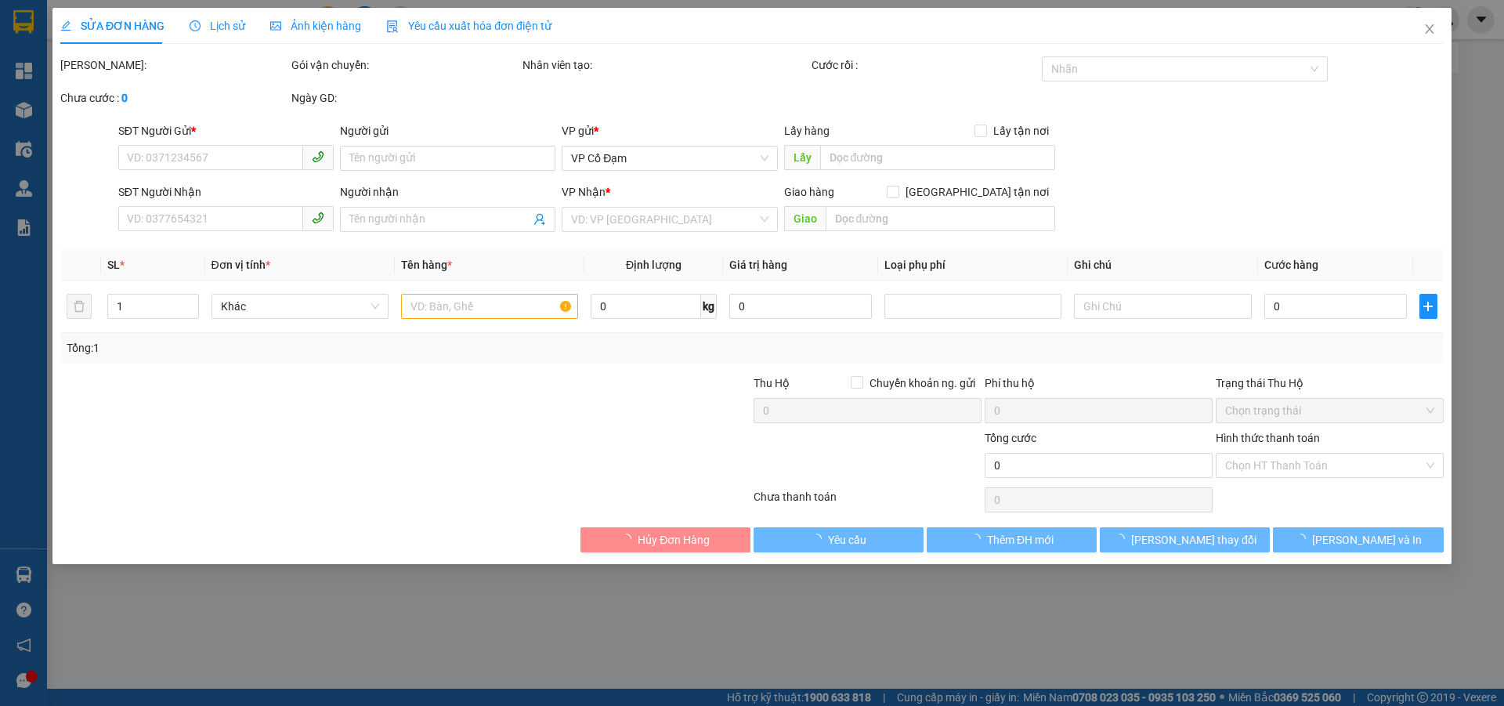
type input "0878722283"
type input "[PERSON_NAME]"
type input "0376041296"
type input "A [PERSON_NAME]"
type input "30.000"
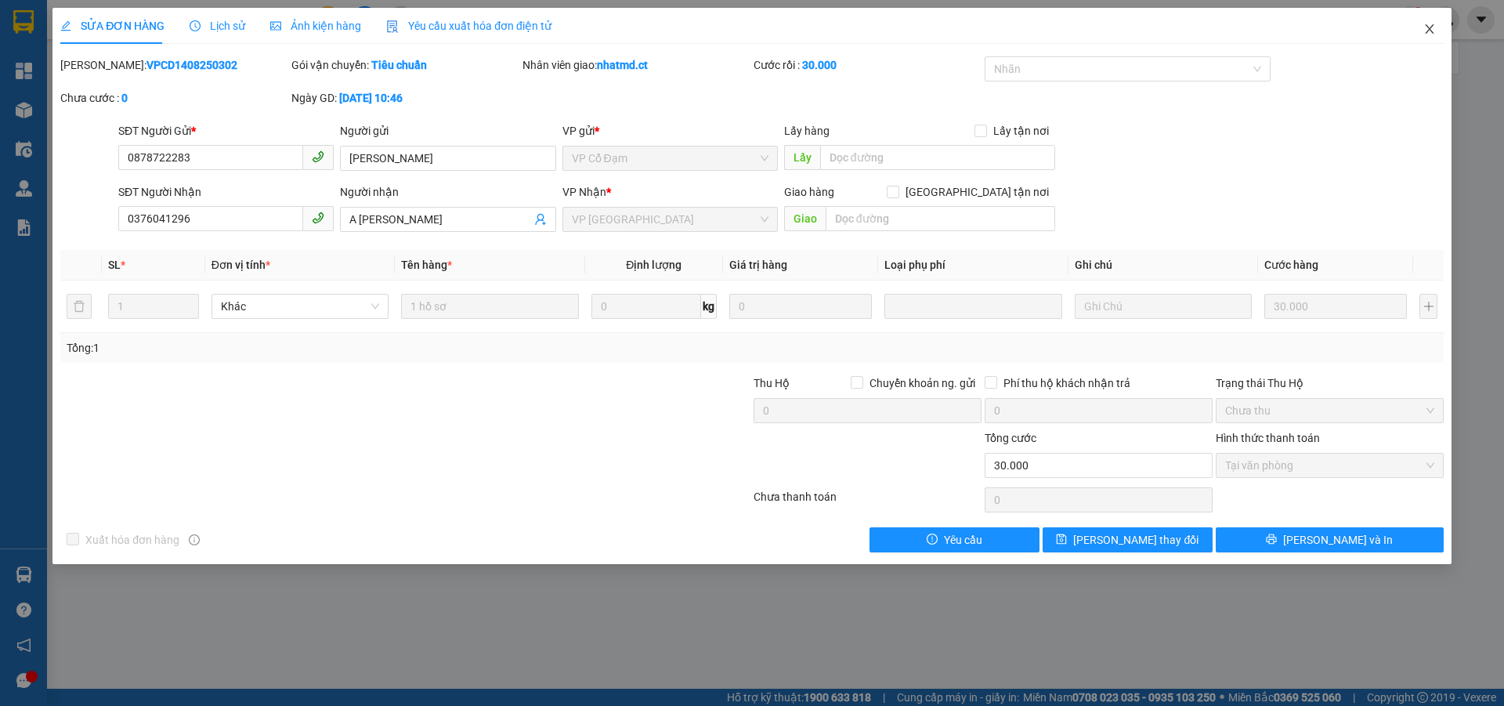
click at [1430, 26] on icon "close" at bounding box center [1430, 29] width 13 height 13
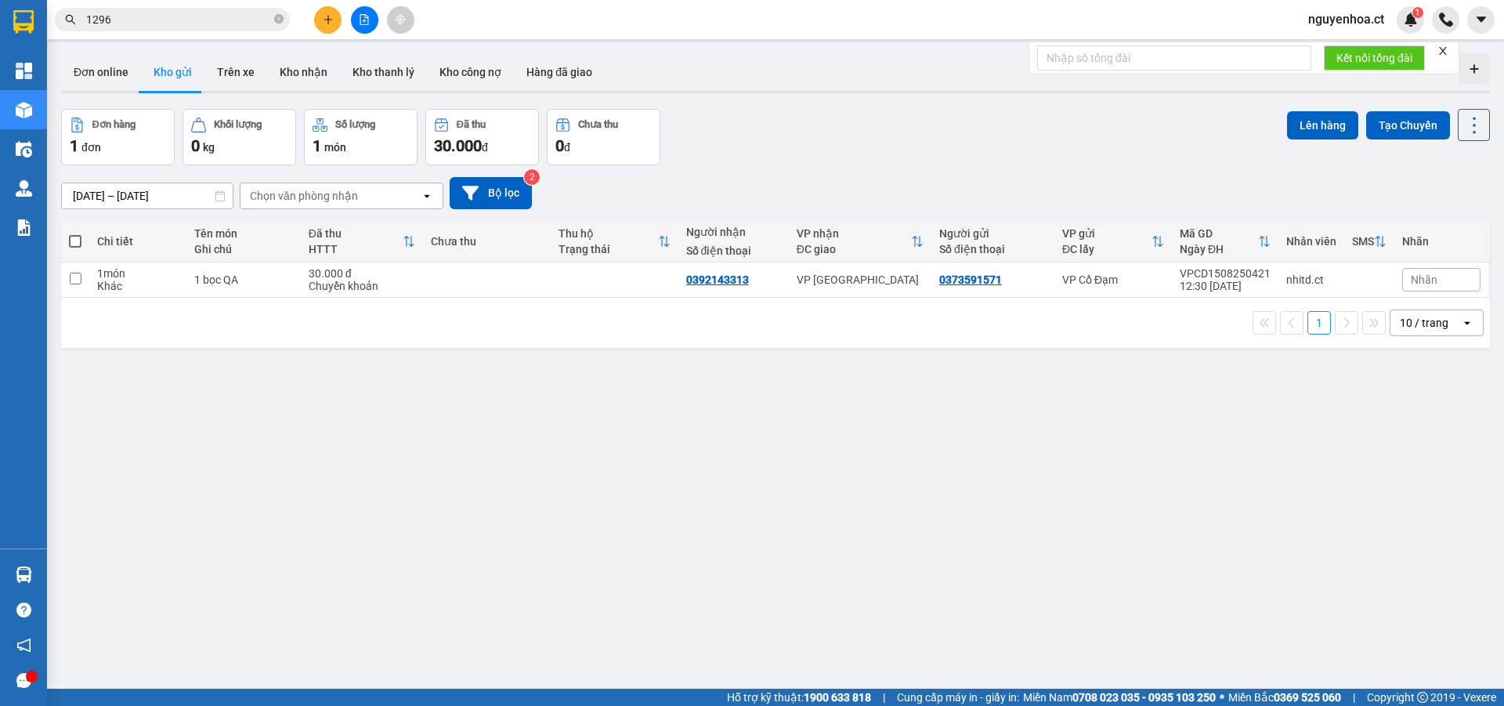
click at [246, 17] on input "1296" at bounding box center [178, 19] width 185 height 17
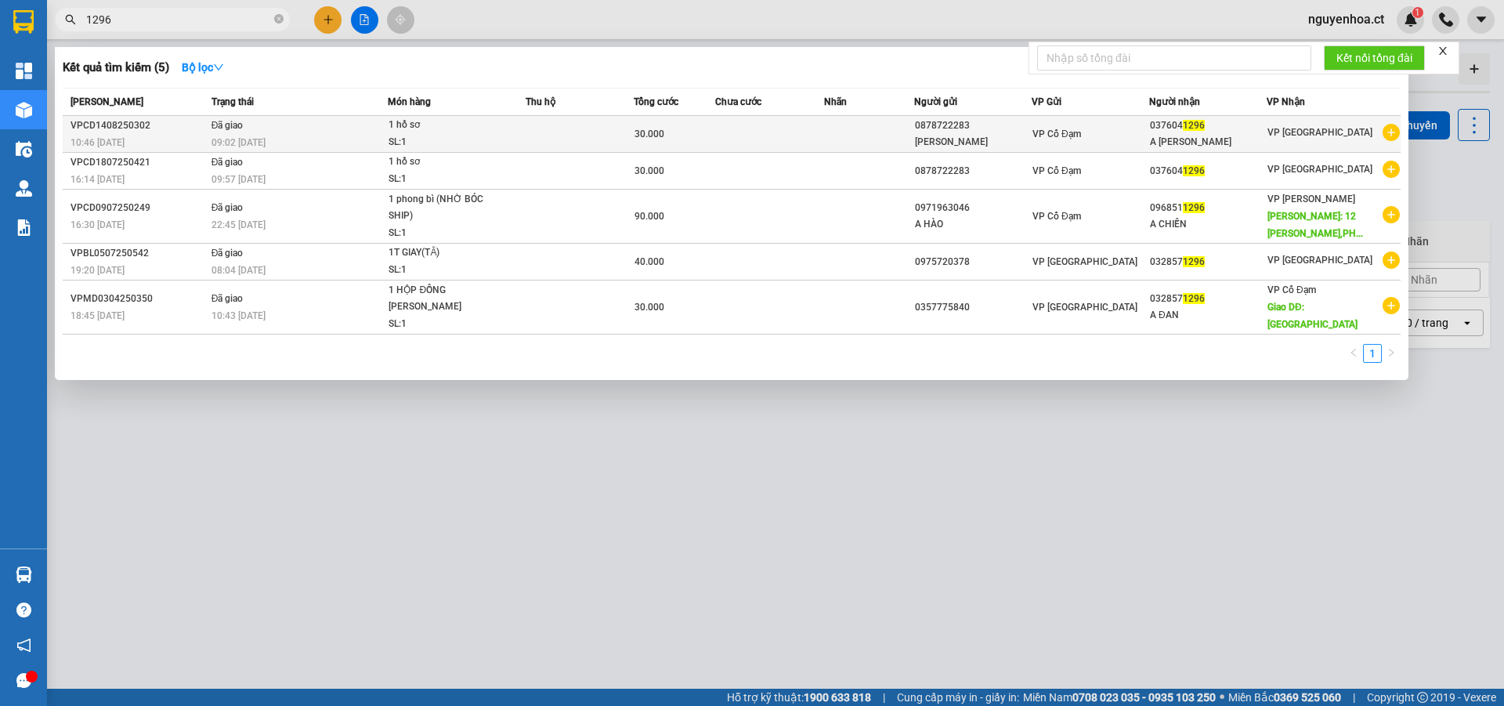
click at [205, 118] on div "VPCD1408250302" at bounding box center [139, 126] width 136 height 16
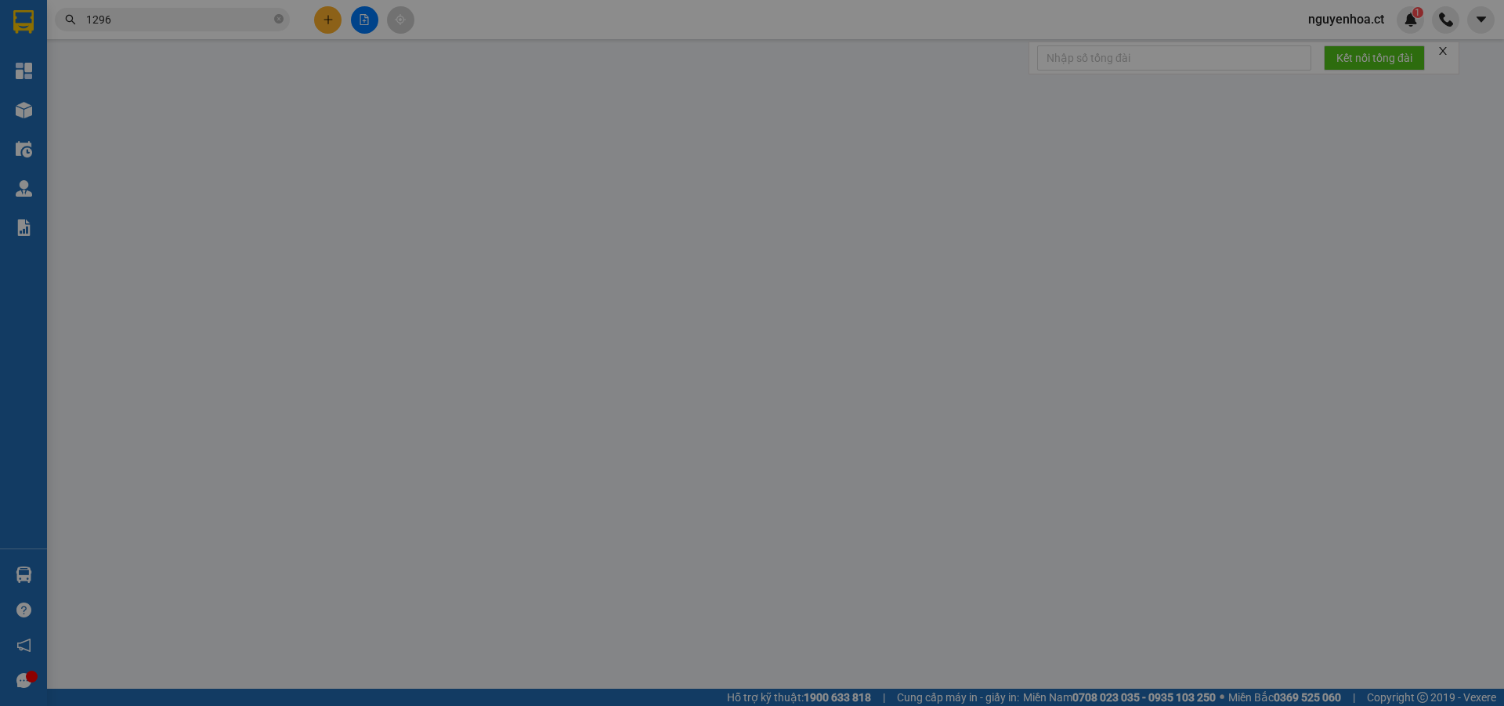
type input "0878722283"
type input "[PERSON_NAME]"
type input "0376041296"
type input "A [PERSON_NAME]"
type input "30.000"
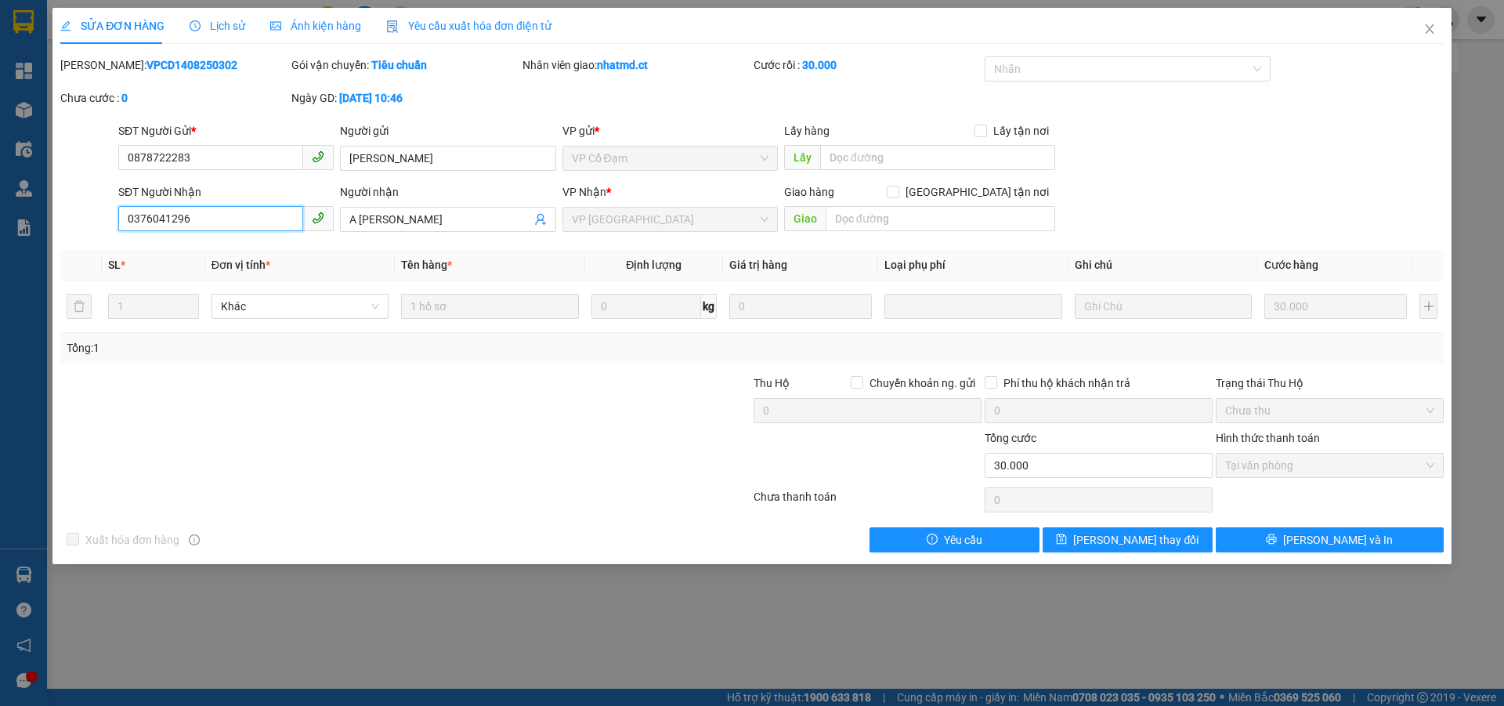
click at [226, 216] on input "0376041296" at bounding box center [210, 218] width 185 height 25
click at [1433, 26] on icon "close" at bounding box center [1429, 28] width 9 height 9
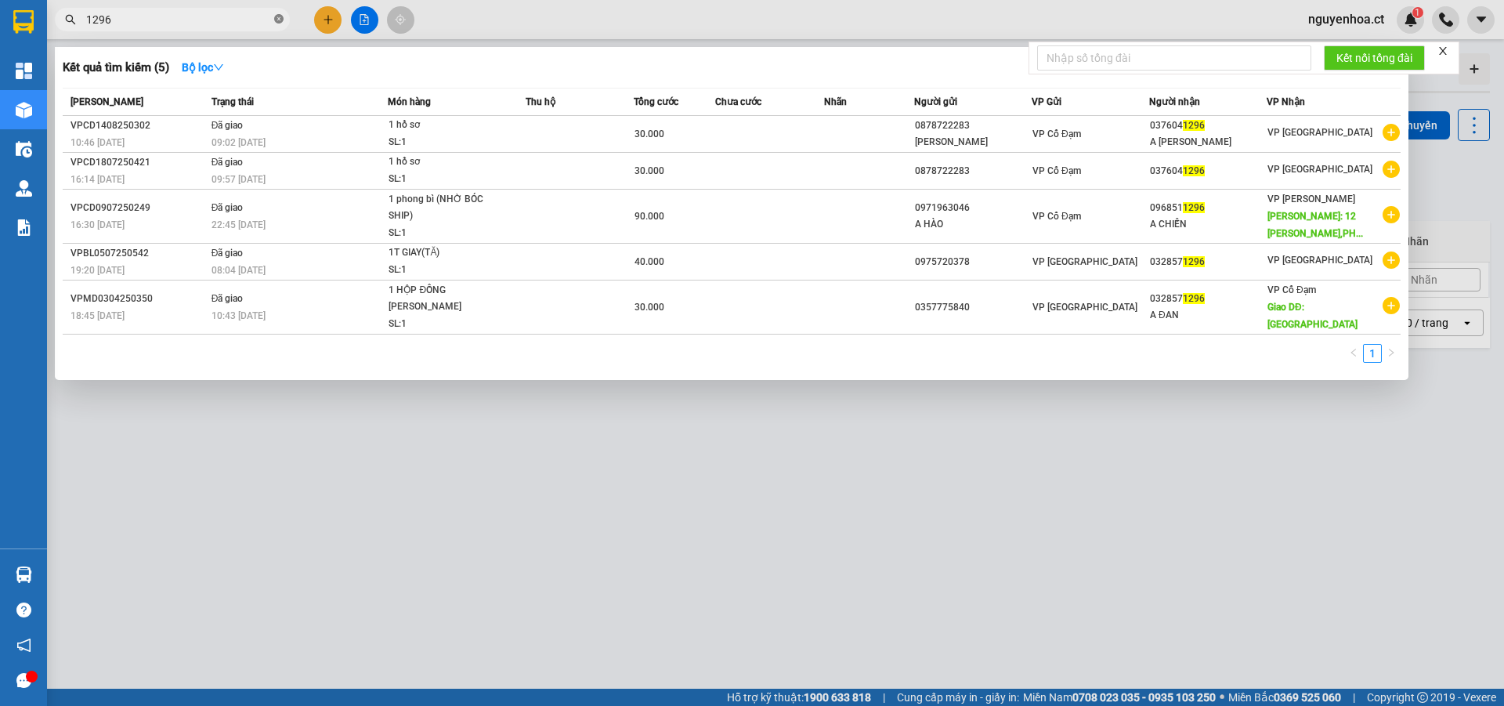
click at [280, 18] on icon "close-circle" at bounding box center [278, 18] width 9 height 9
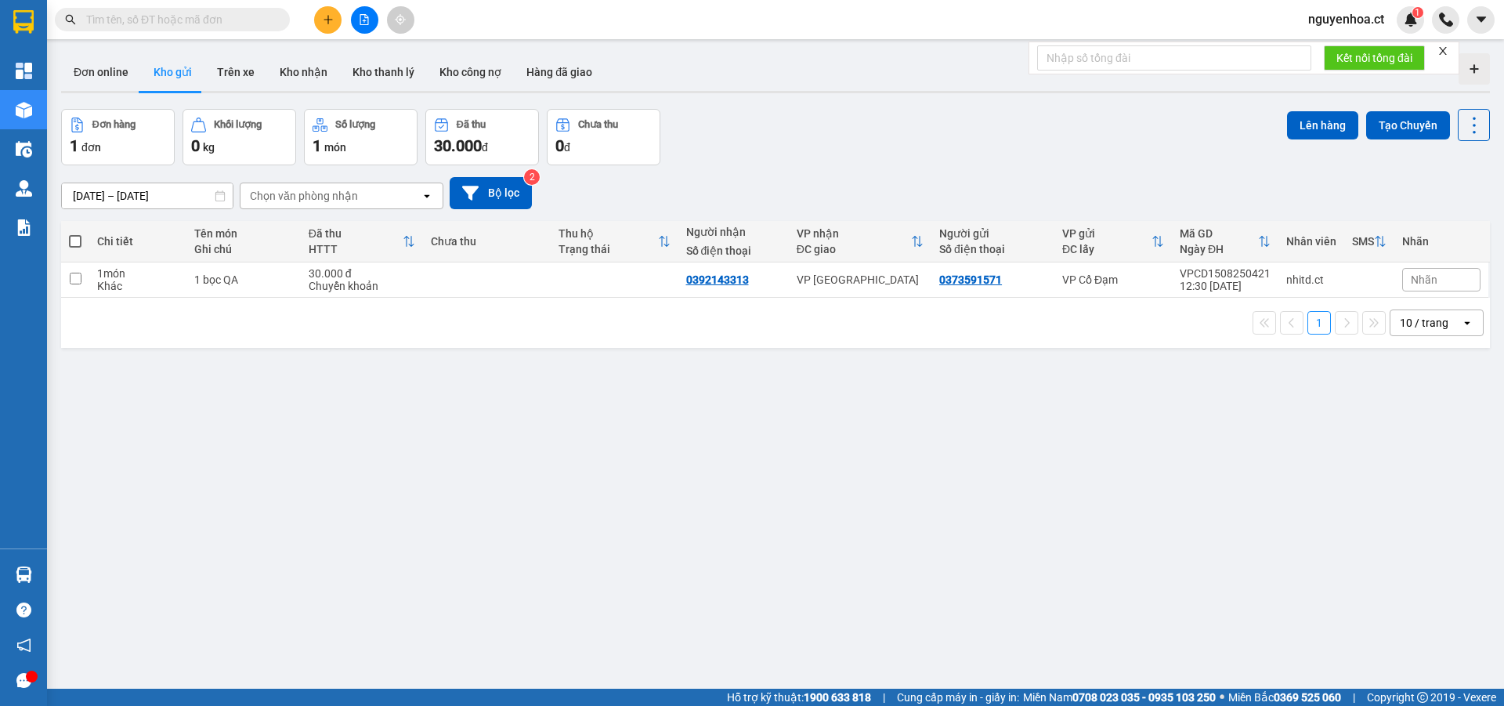
paste input "0888825790"
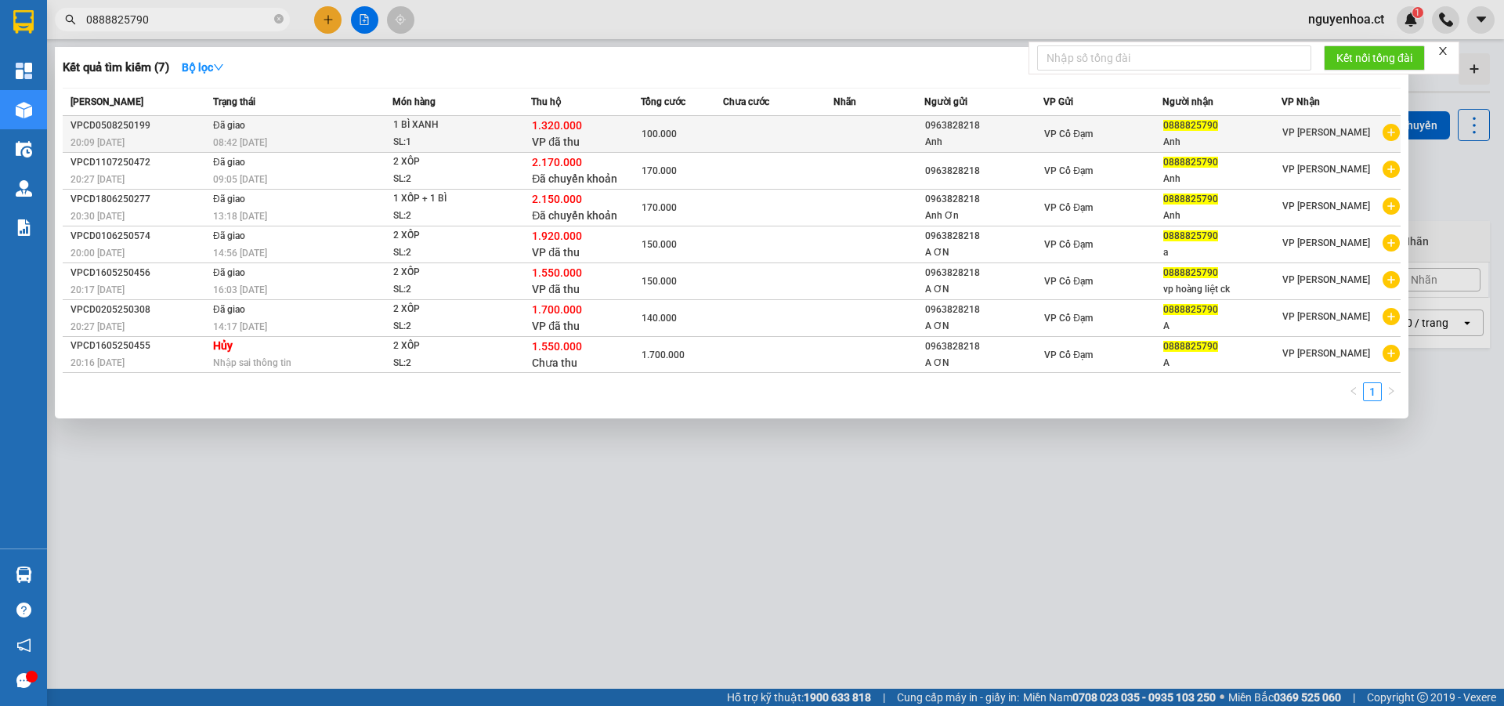
type input "0888825790"
click at [219, 131] on span "Đã giao" at bounding box center [229, 124] width 32 height 13
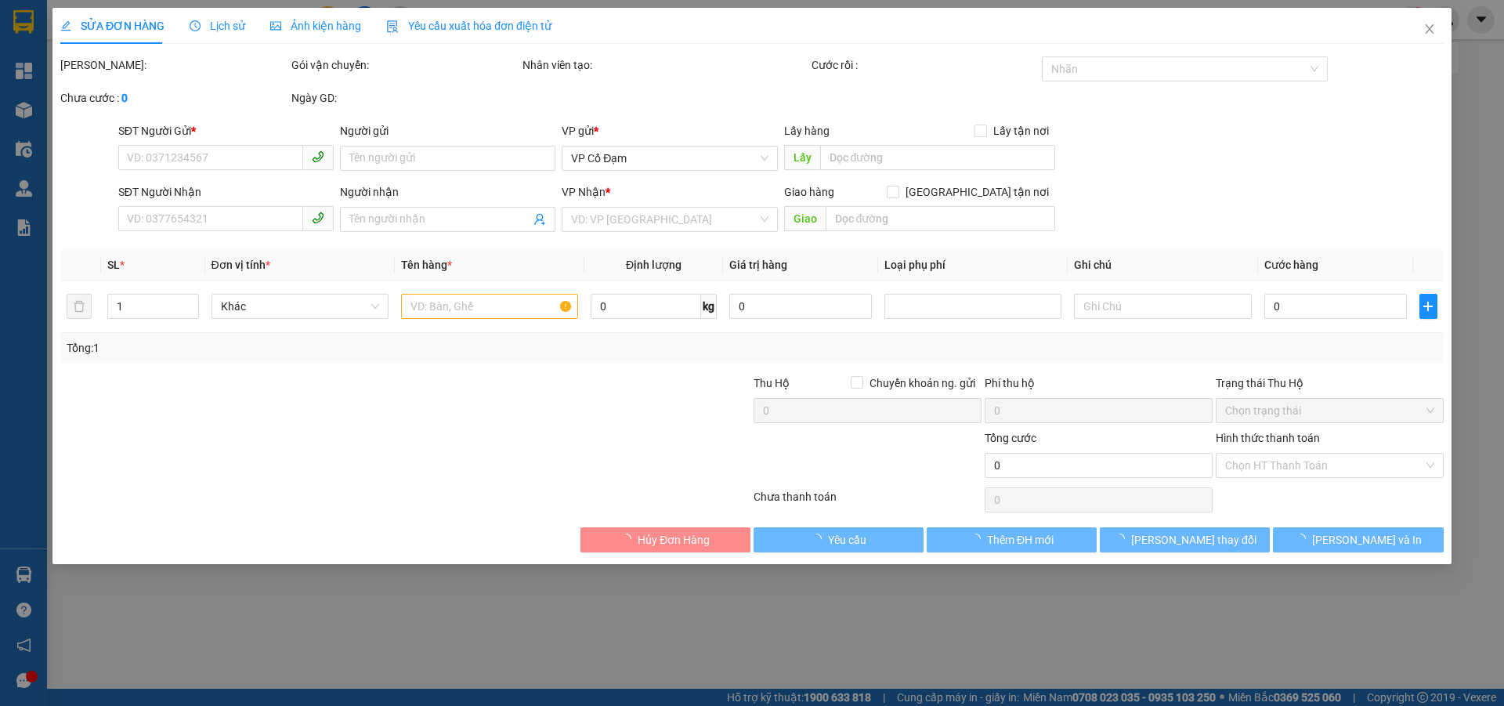
type input "0963828218"
type input "Anh"
type input "0888825790"
type input "Anh"
type input "1.320.000"
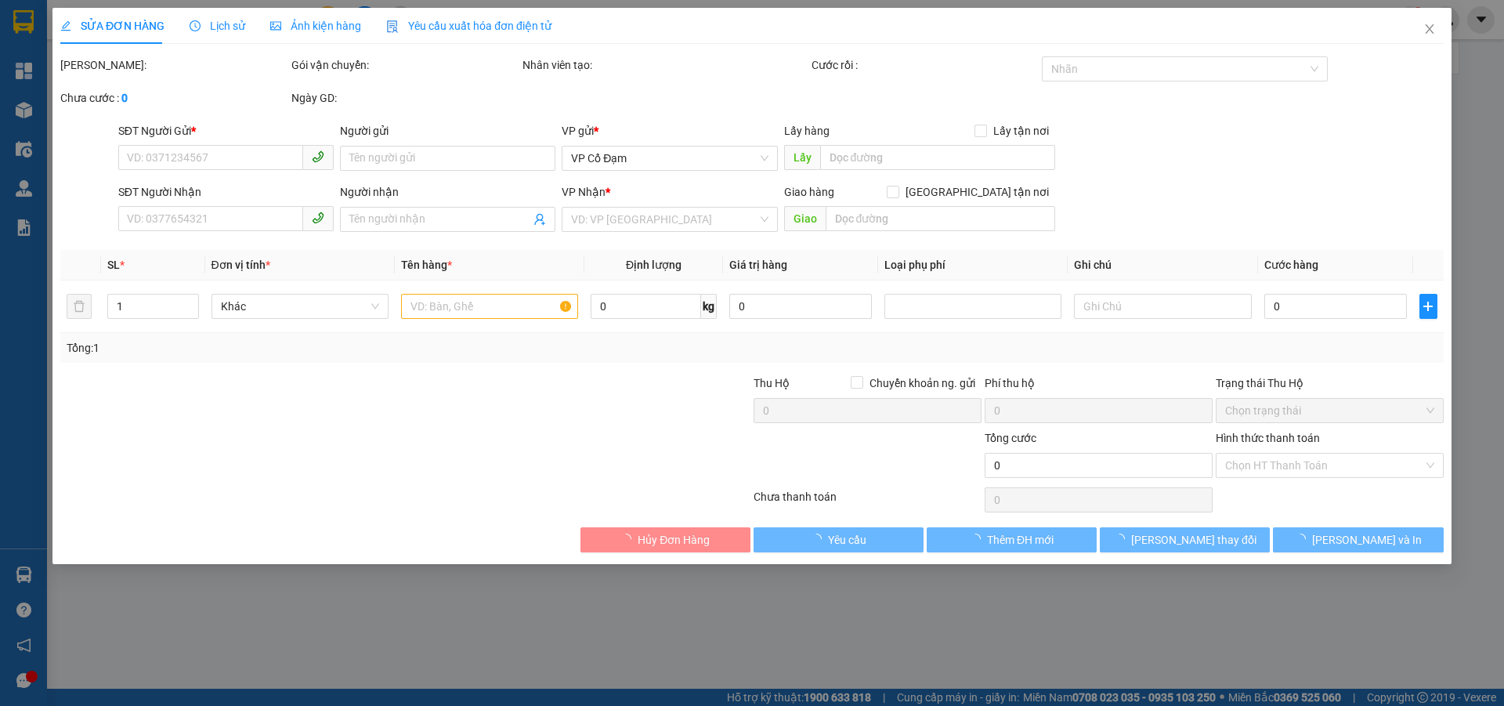
type input "100.000"
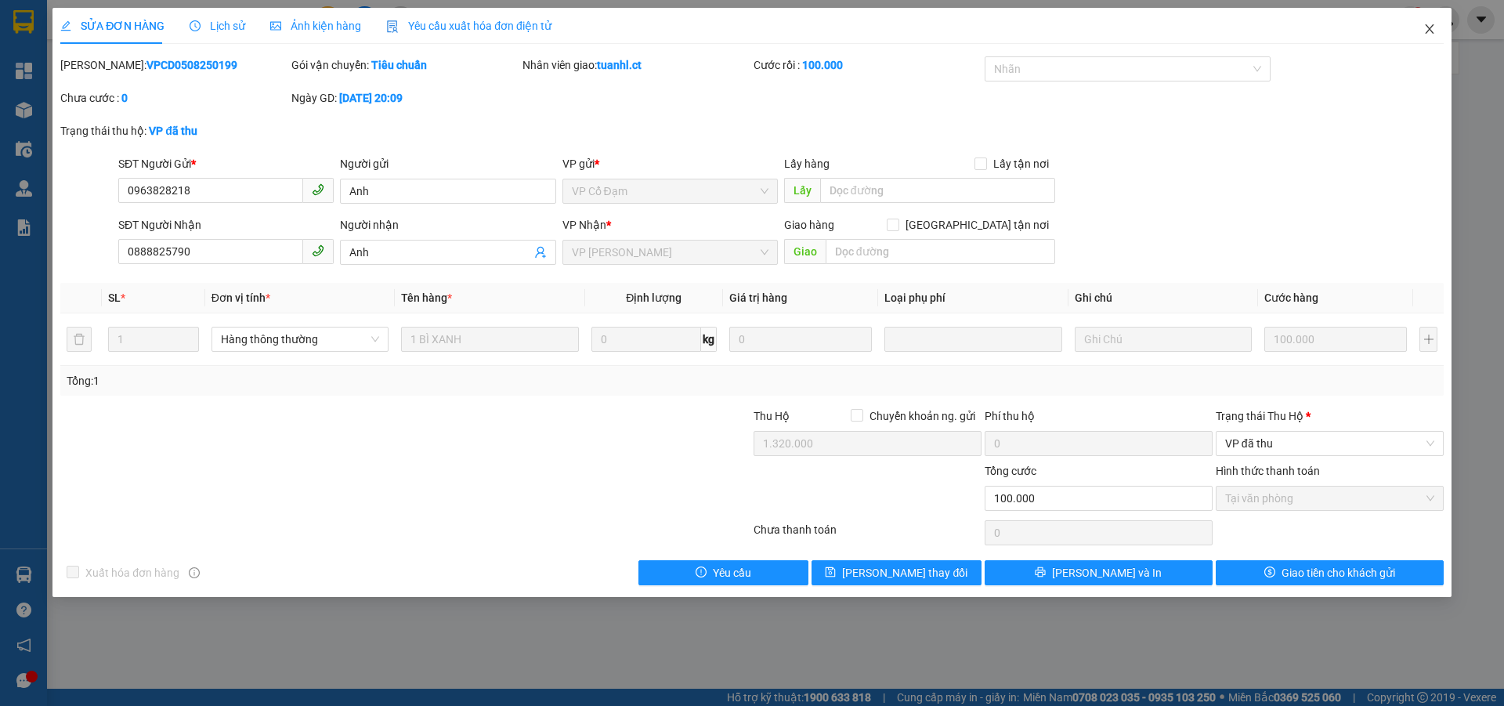
click at [1425, 26] on icon "close" at bounding box center [1430, 29] width 13 height 13
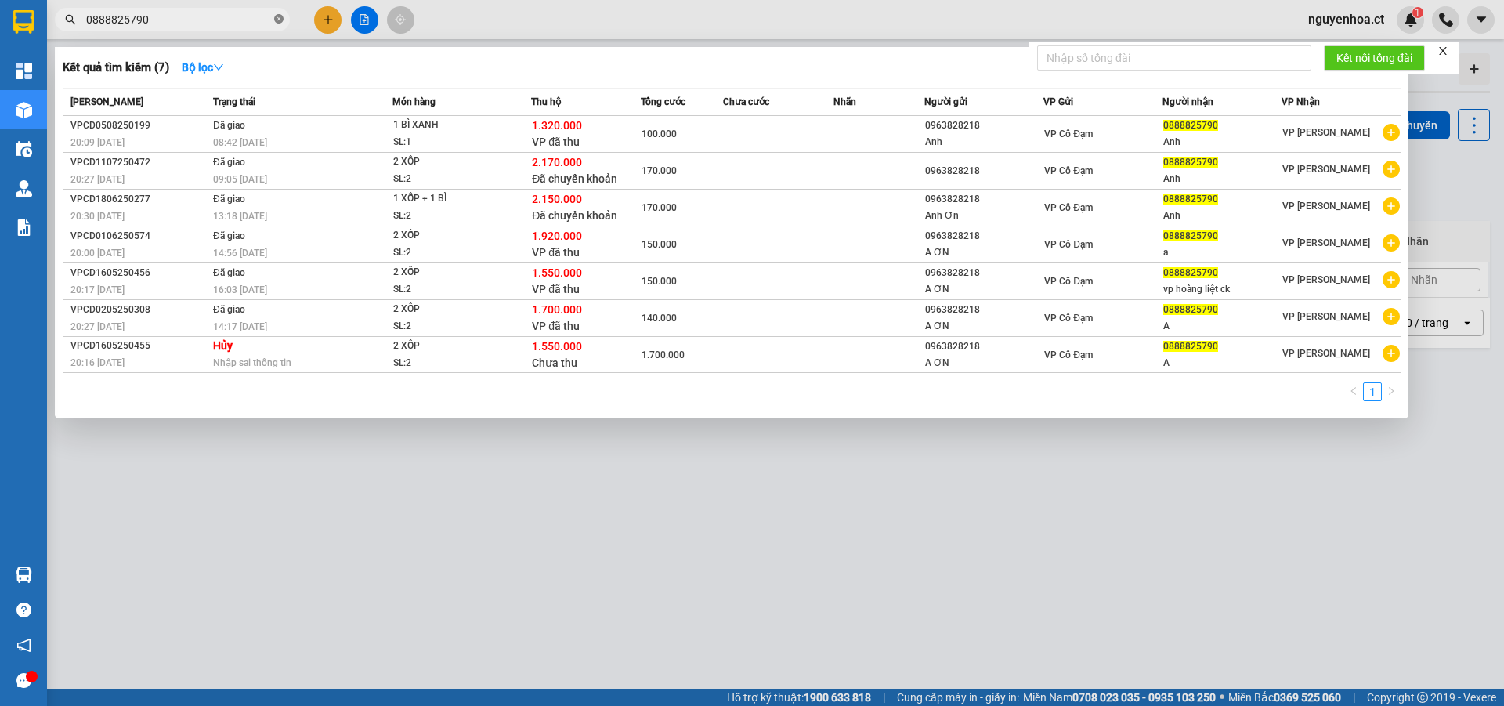
click at [275, 19] on icon "close-circle" at bounding box center [278, 18] width 9 height 9
